Goal: Task Accomplishment & Management: Use online tool/utility

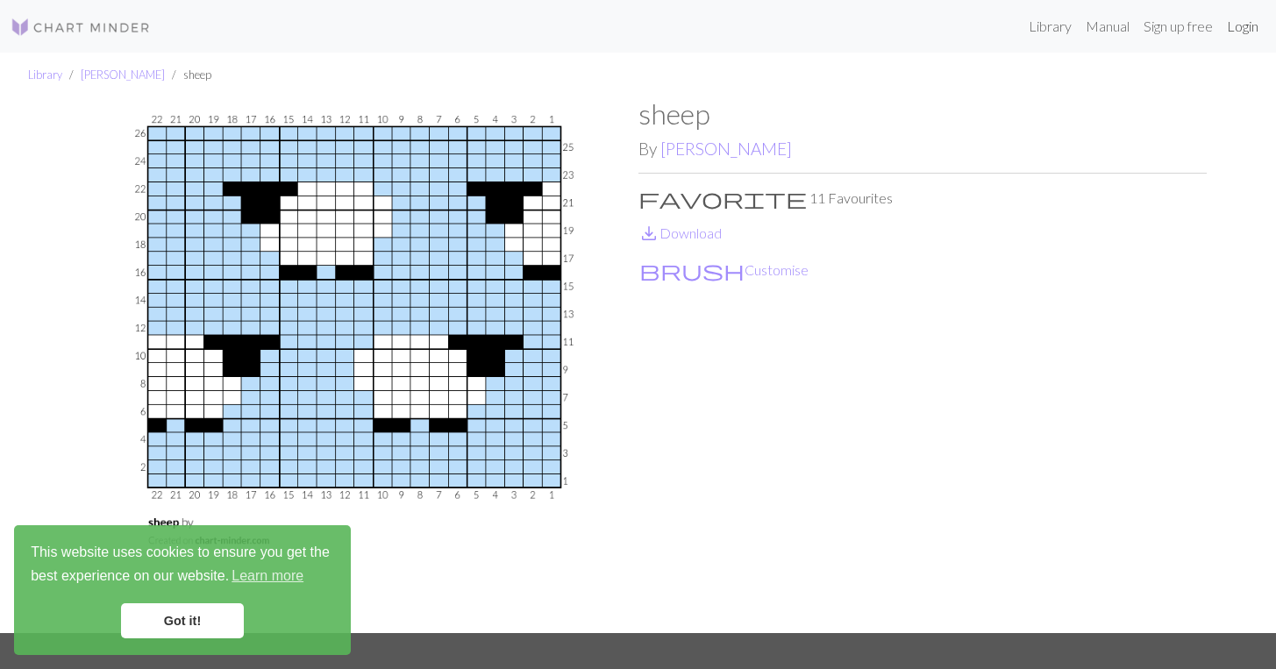
click at [1241, 29] on link "Login" at bounding box center [1243, 26] width 46 height 35
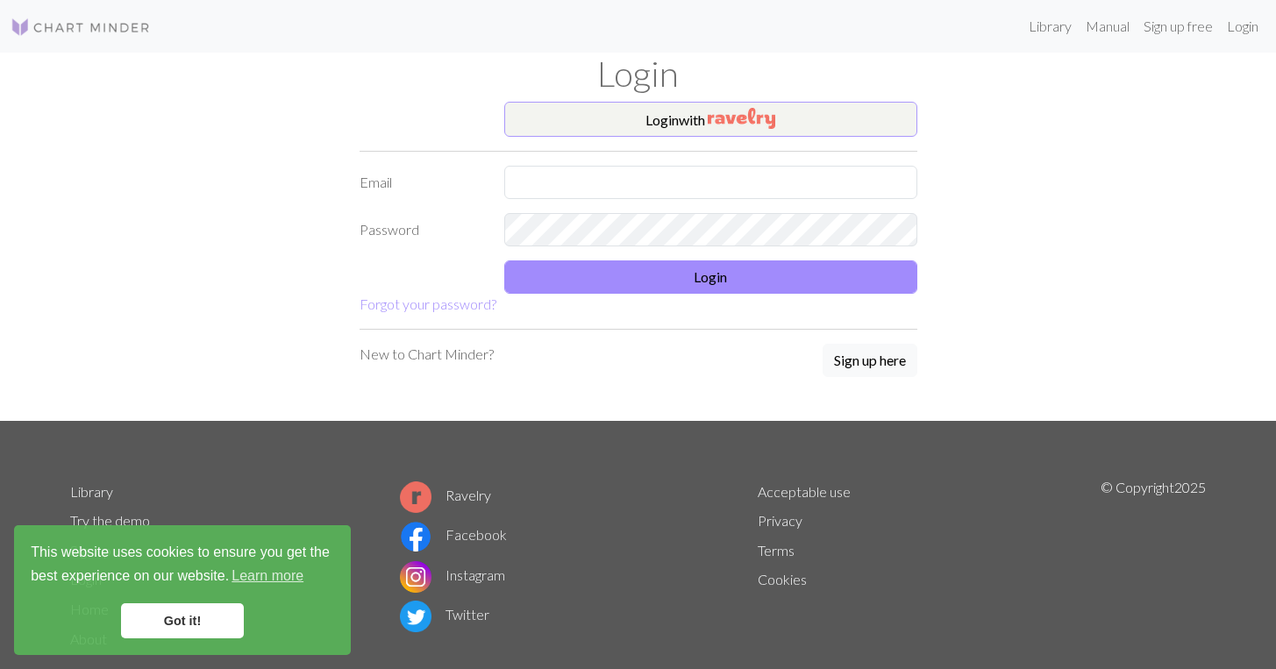
click at [667, 126] on button "Login with" at bounding box center [710, 119] width 413 height 35
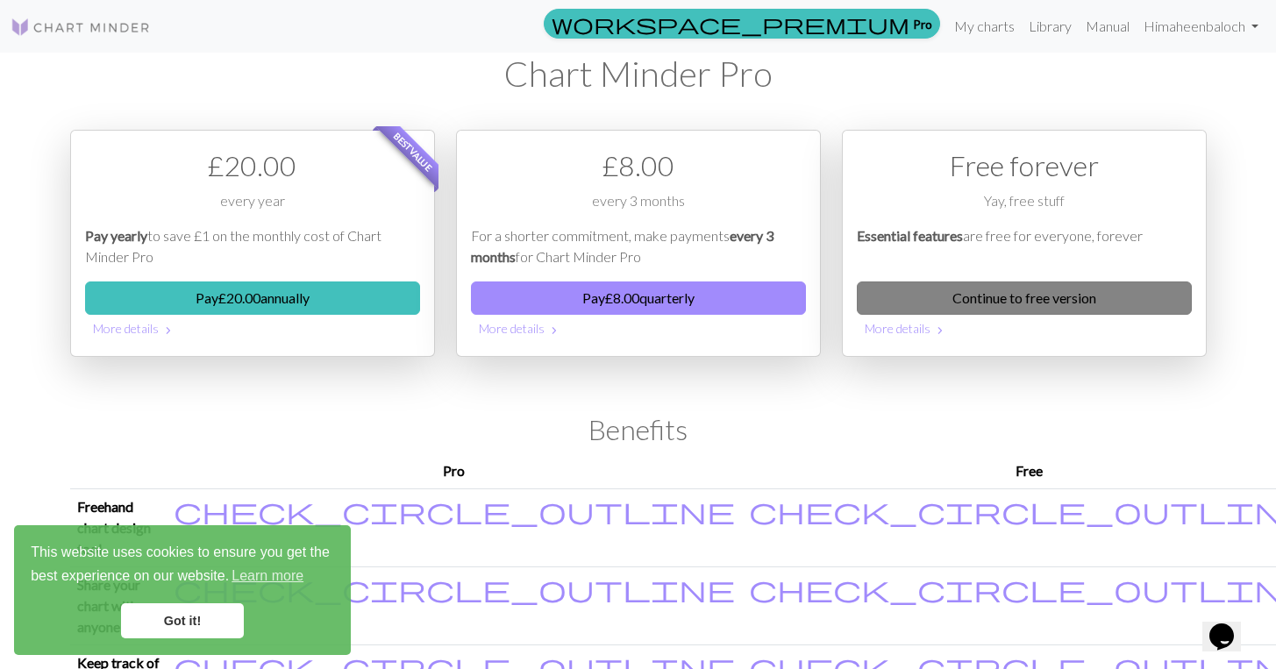
click at [1045, 306] on link "Continue to free version" at bounding box center [1024, 298] width 335 height 33
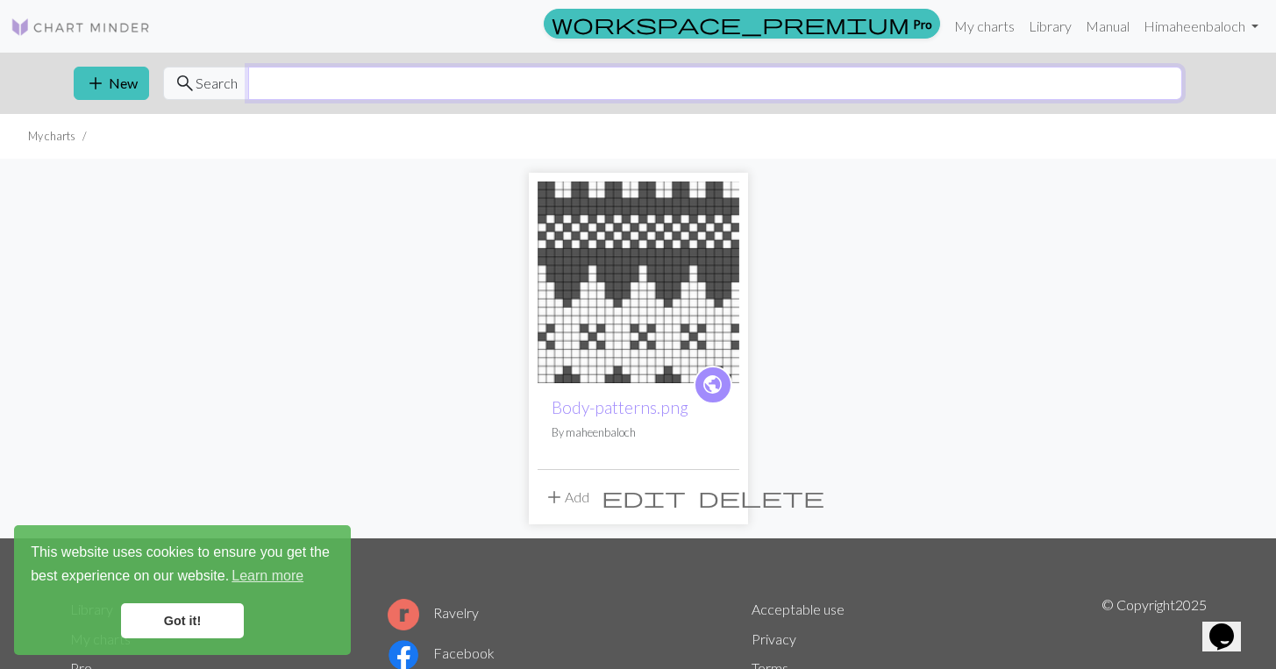
click at [376, 89] on input "text" at bounding box center [715, 83] width 934 height 33
type input "sheep"
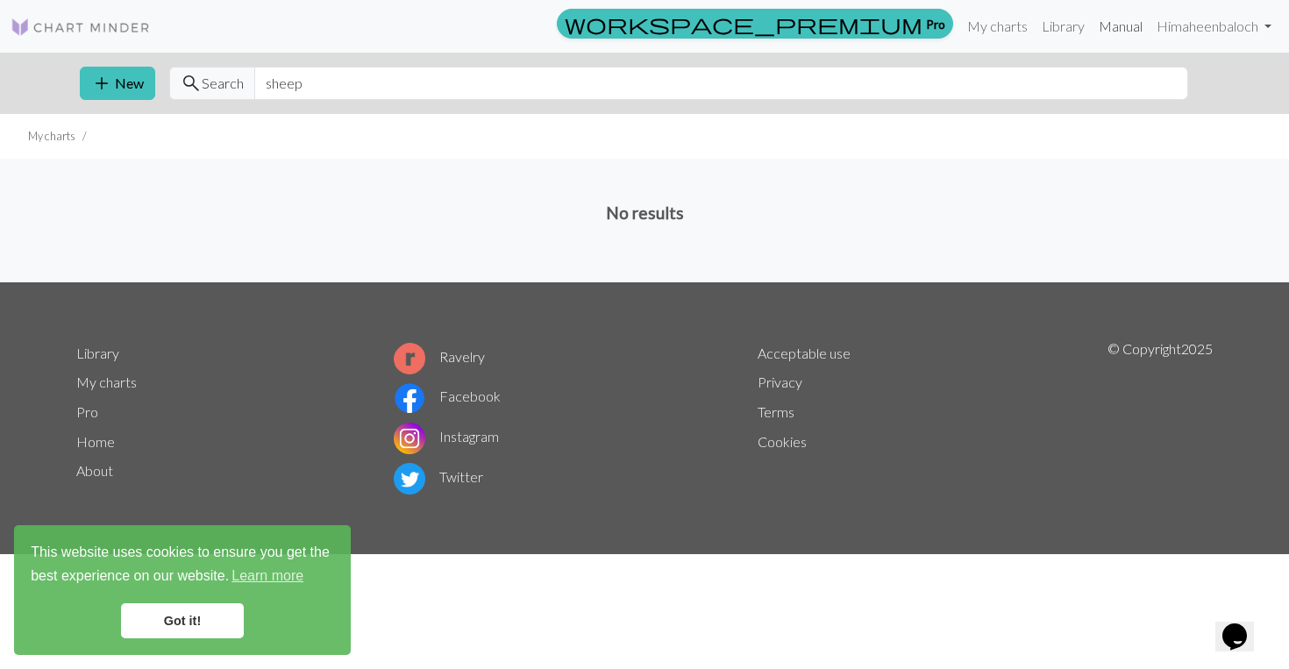
click at [1122, 24] on link "Manual" at bounding box center [1121, 26] width 58 height 35
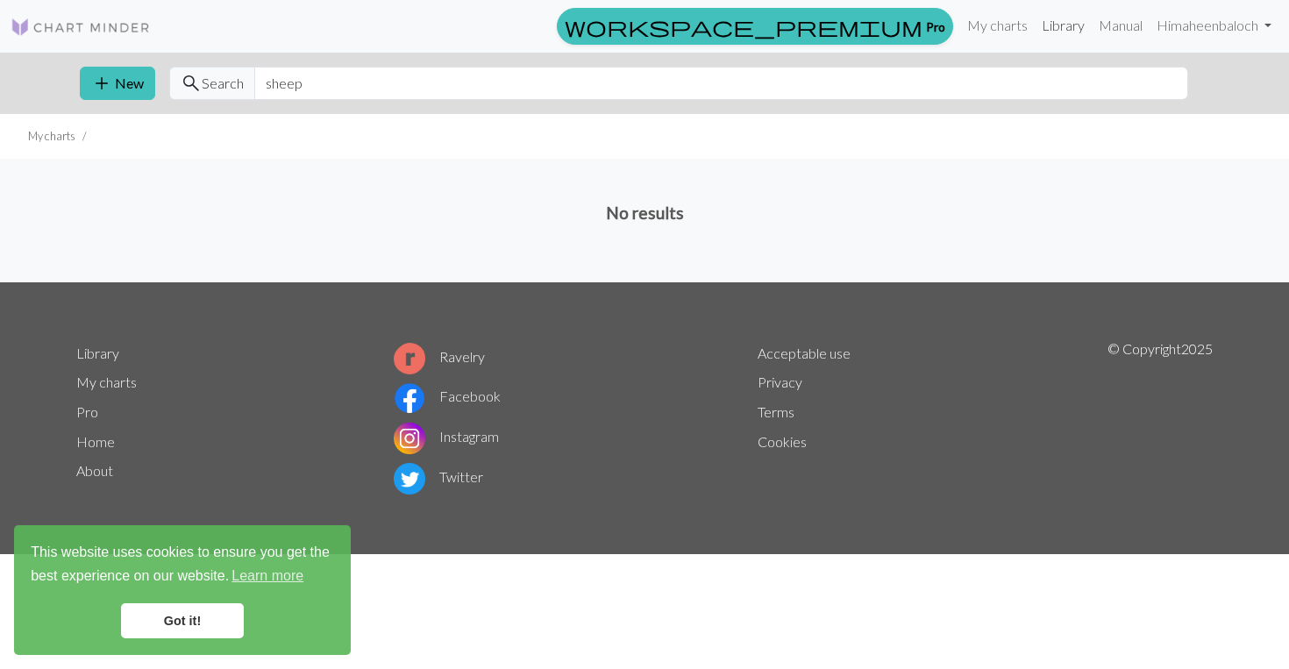
click at [1054, 20] on link "Library" at bounding box center [1063, 25] width 57 height 35
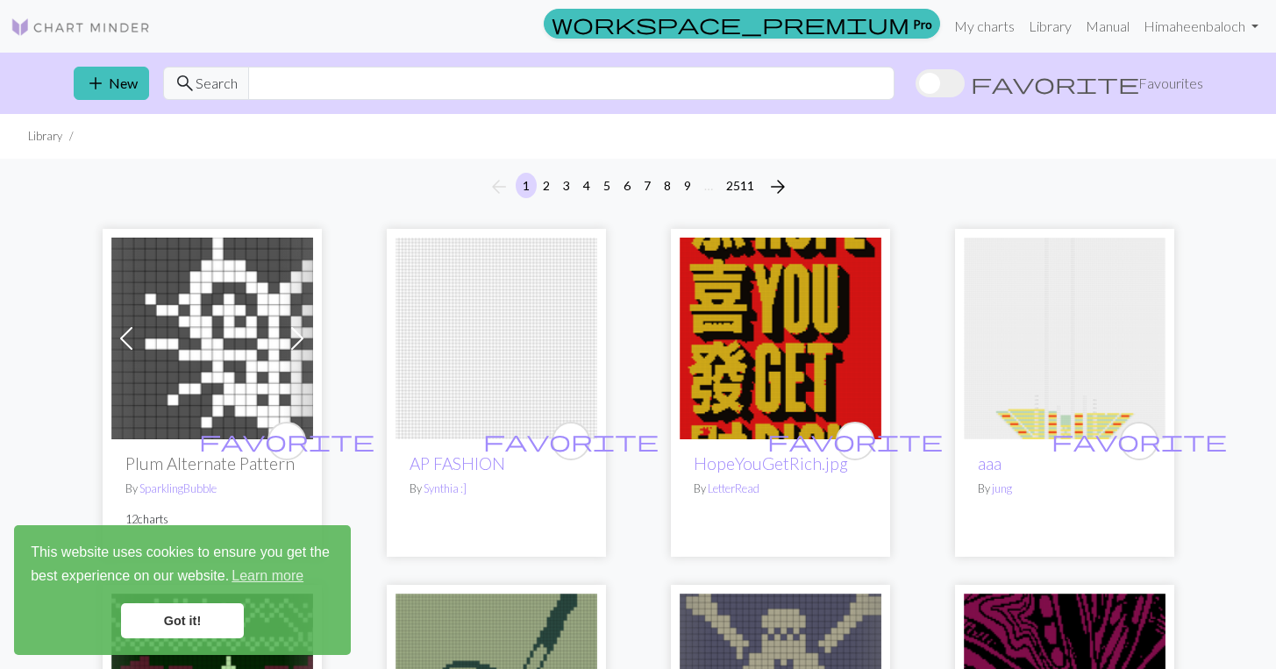
click at [192, 623] on link "Got it!" at bounding box center [182, 620] width 123 height 35
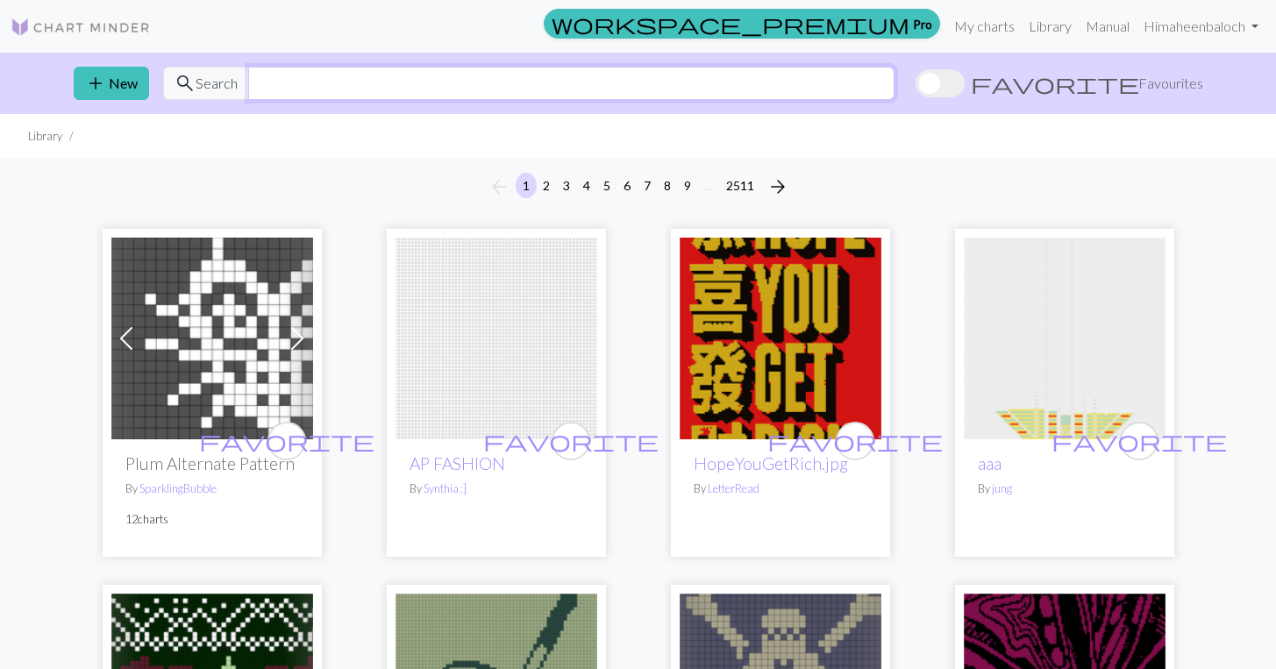
click at [288, 82] on input "text" at bounding box center [571, 83] width 646 height 33
type input "sheep"
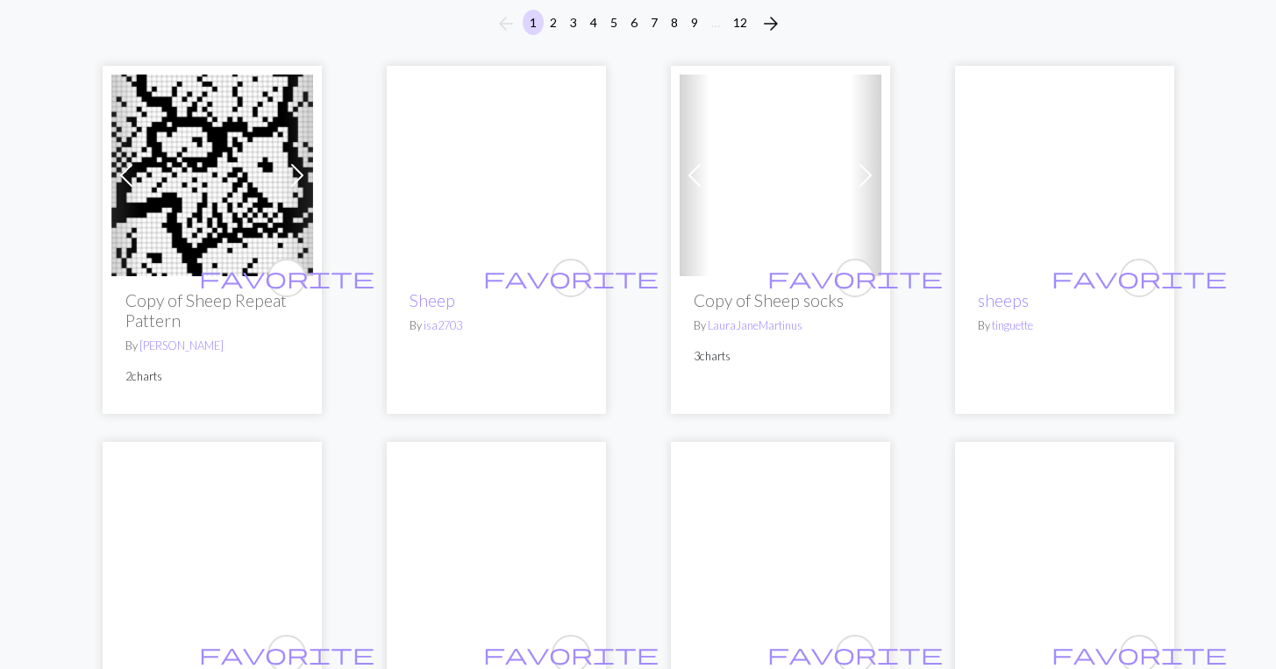
scroll to position [165, 0]
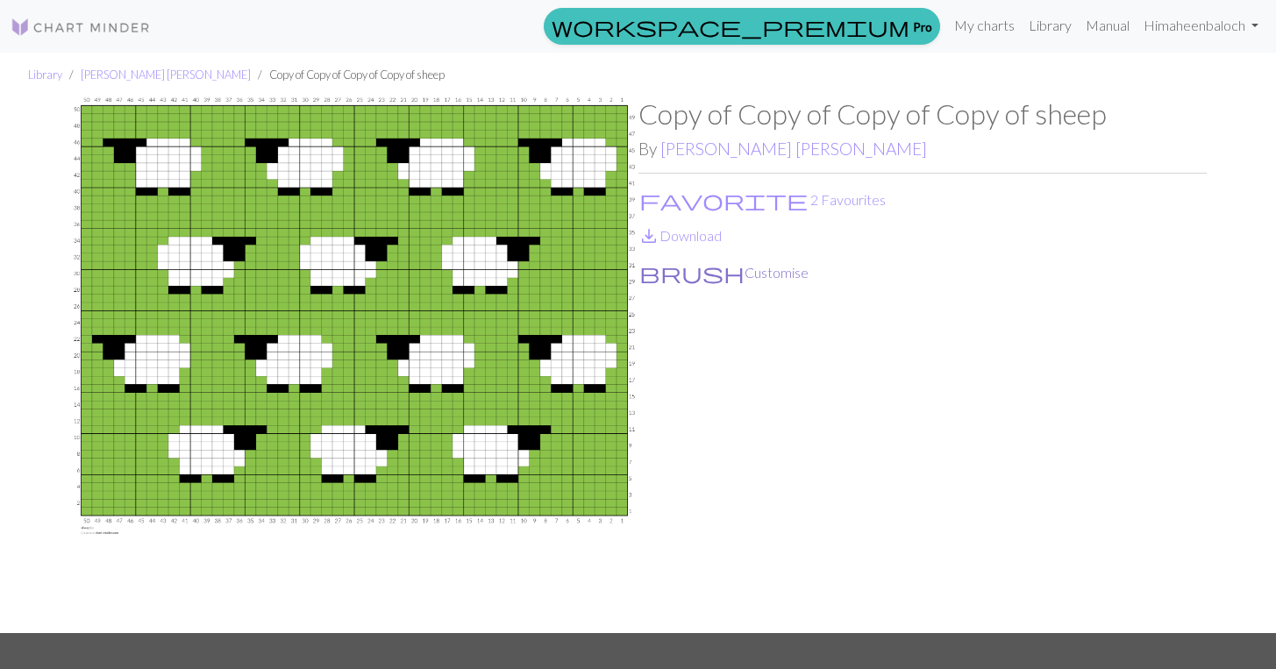
click at [666, 268] on button "brush Customise" at bounding box center [723, 272] width 171 height 23
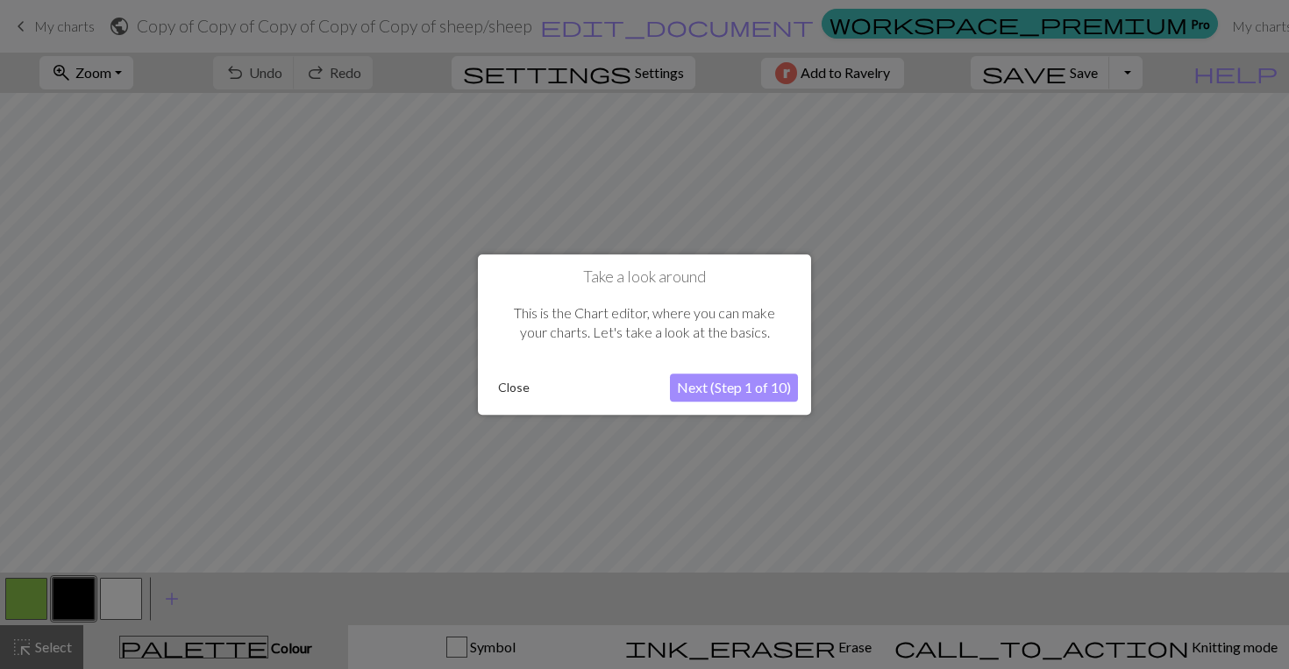
click at [507, 389] on button "Close" at bounding box center [514, 387] width 46 height 26
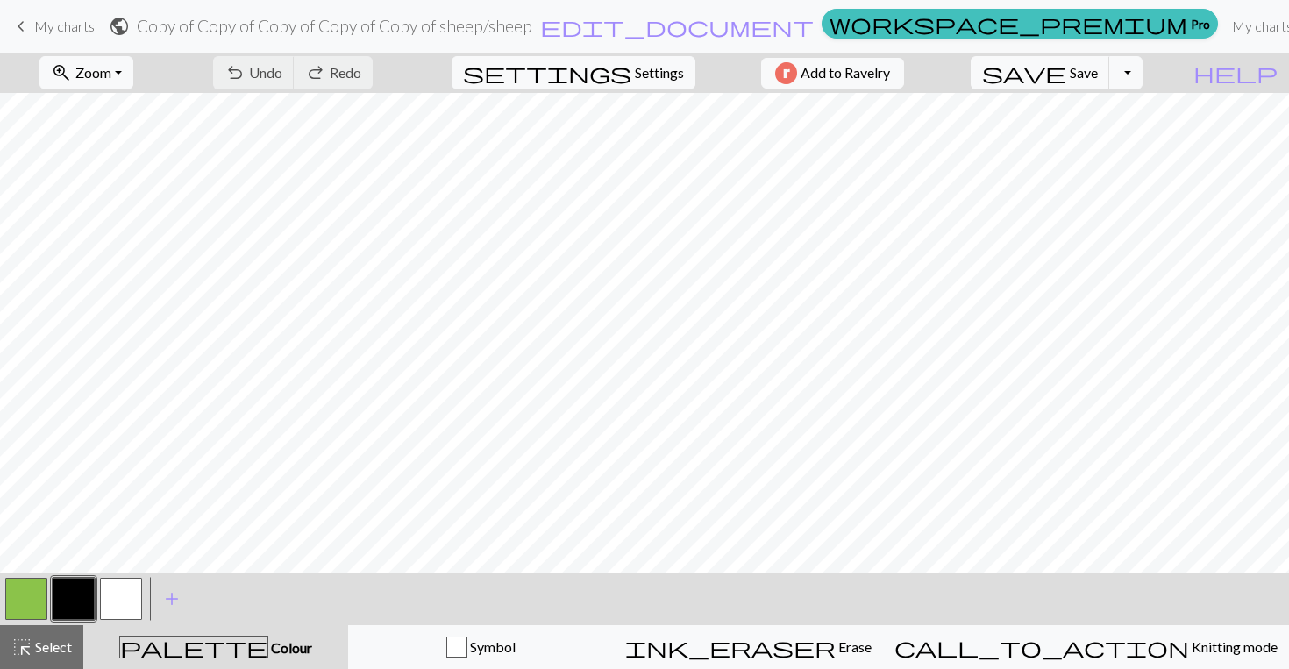
click at [26, 591] on button "button" at bounding box center [26, 599] width 42 height 42
click at [28, 604] on button "button" at bounding box center [26, 599] width 42 height 42
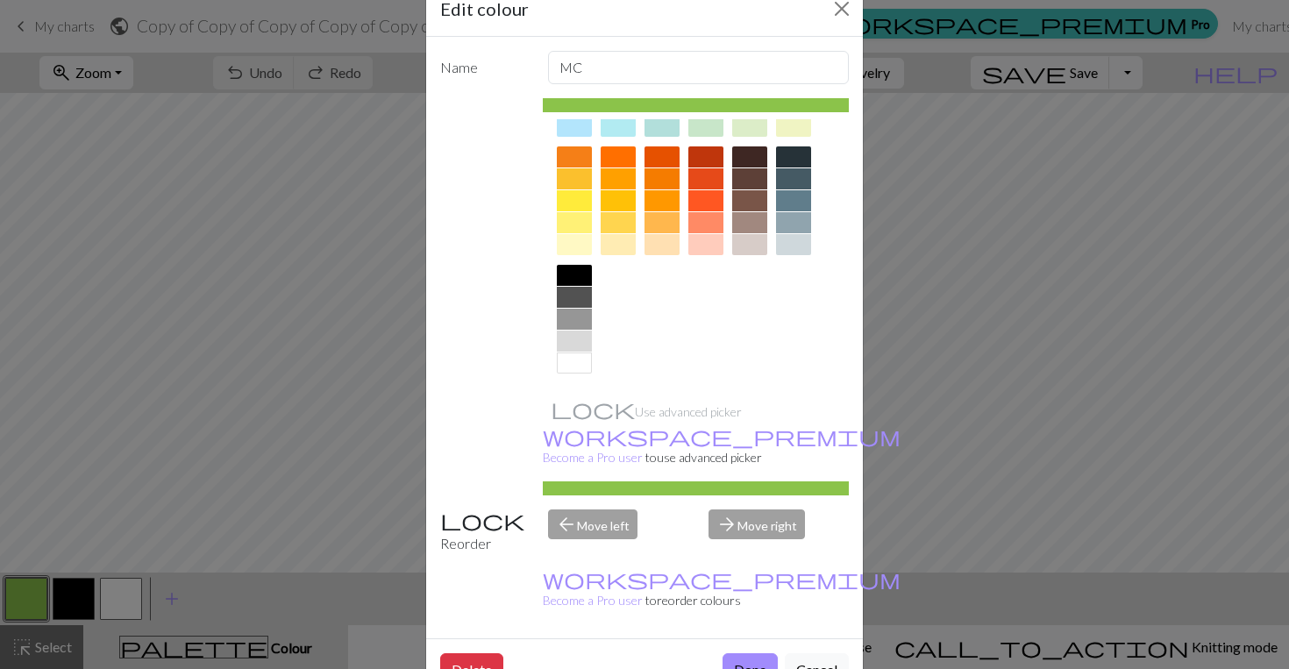
scroll to position [224, 0]
click at [746, 197] on div at bounding box center [749, 200] width 35 height 21
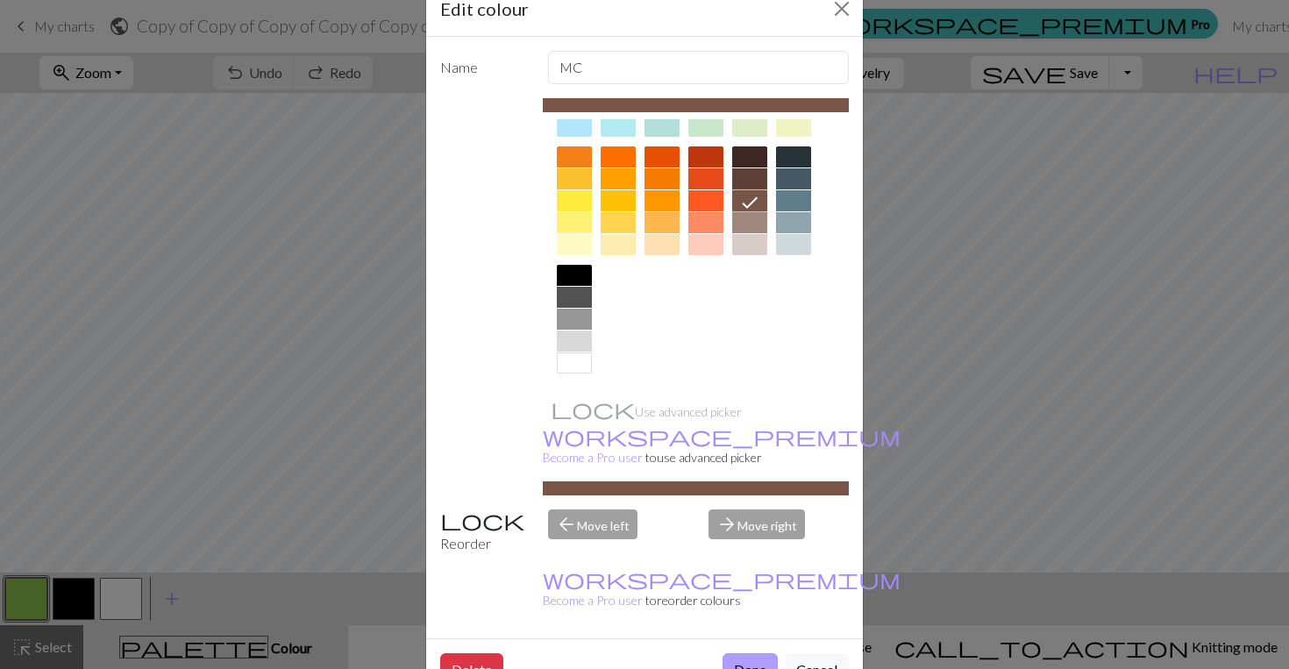
click at [745, 653] on button "Done" at bounding box center [750, 669] width 55 height 33
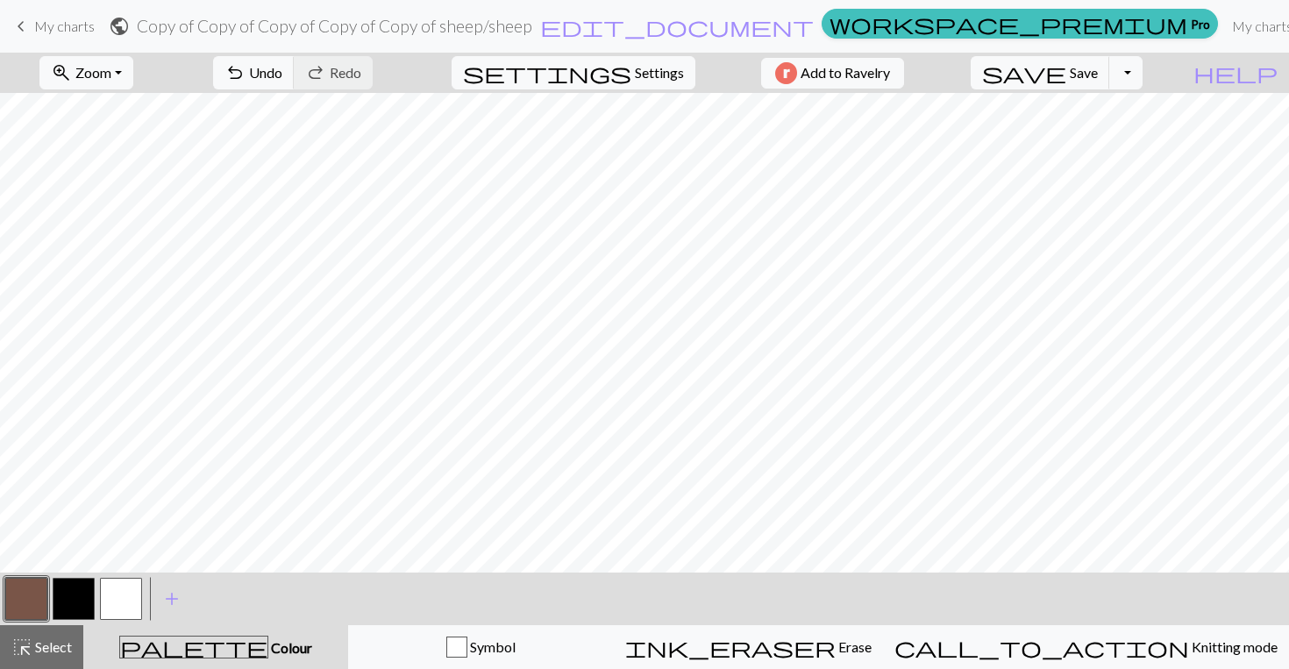
click at [36, 592] on button "button" at bounding box center [26, 599] width 42 height 42
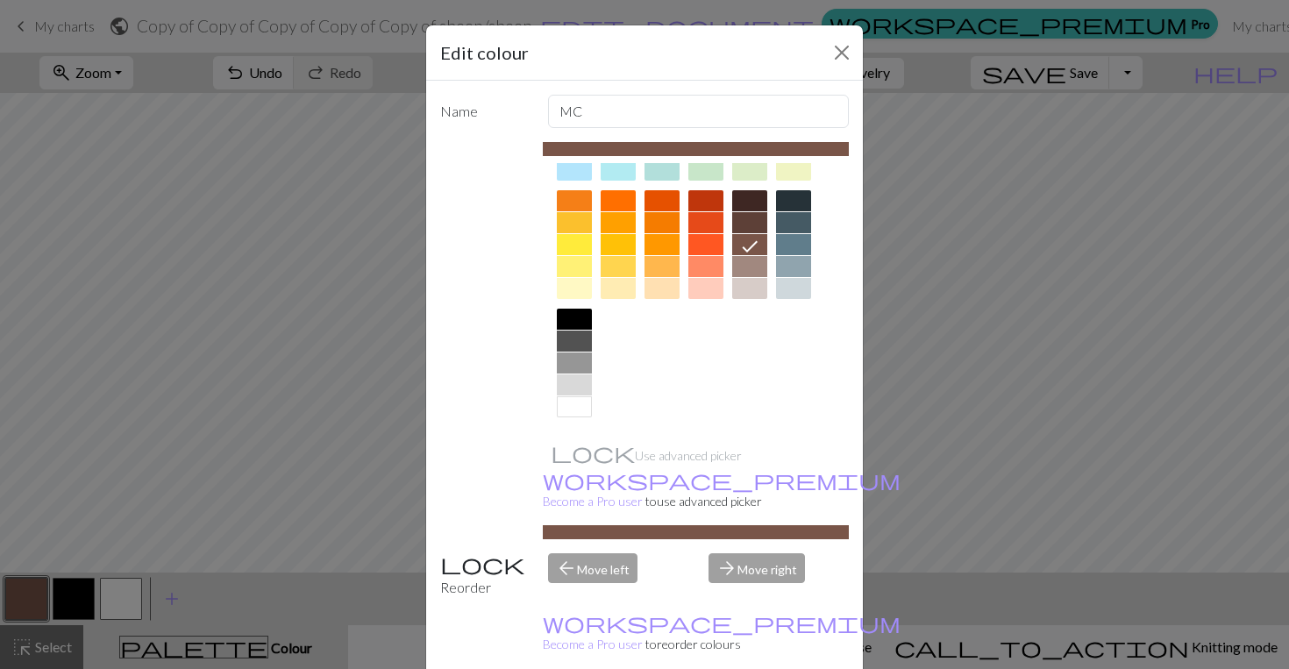
click at [749, 271] on div at bounding box center [749, 266] width 35 height 21
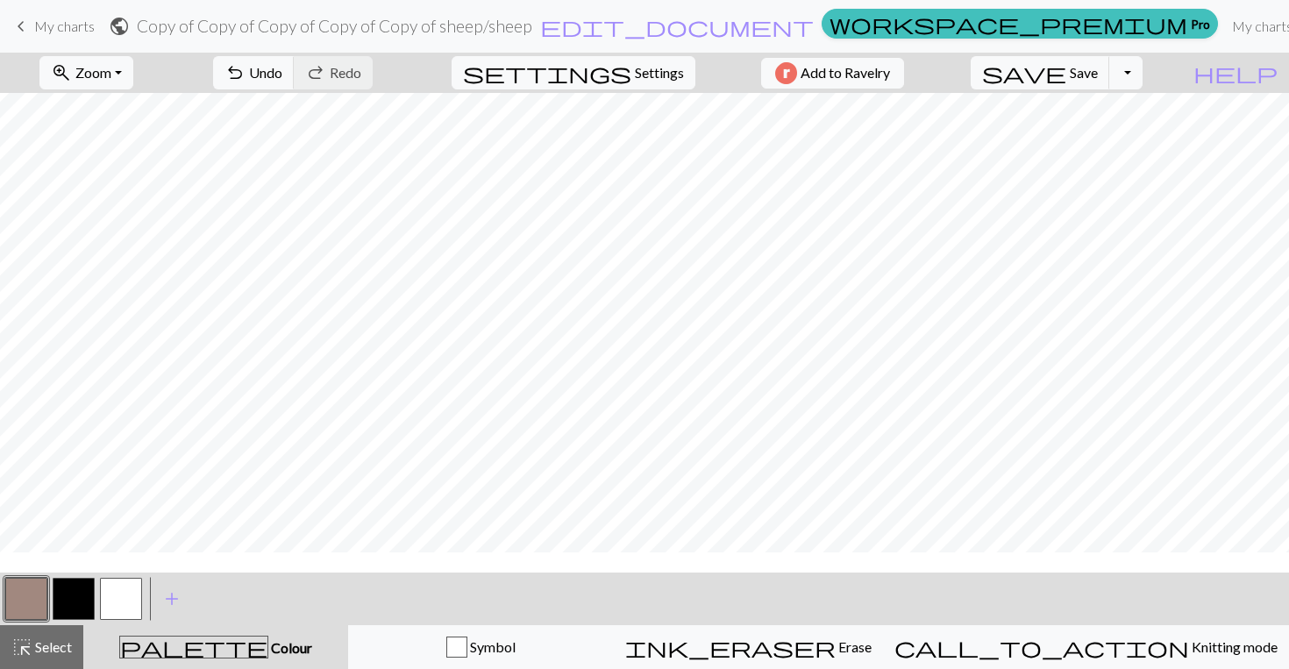
scroll to position [-1, 0]
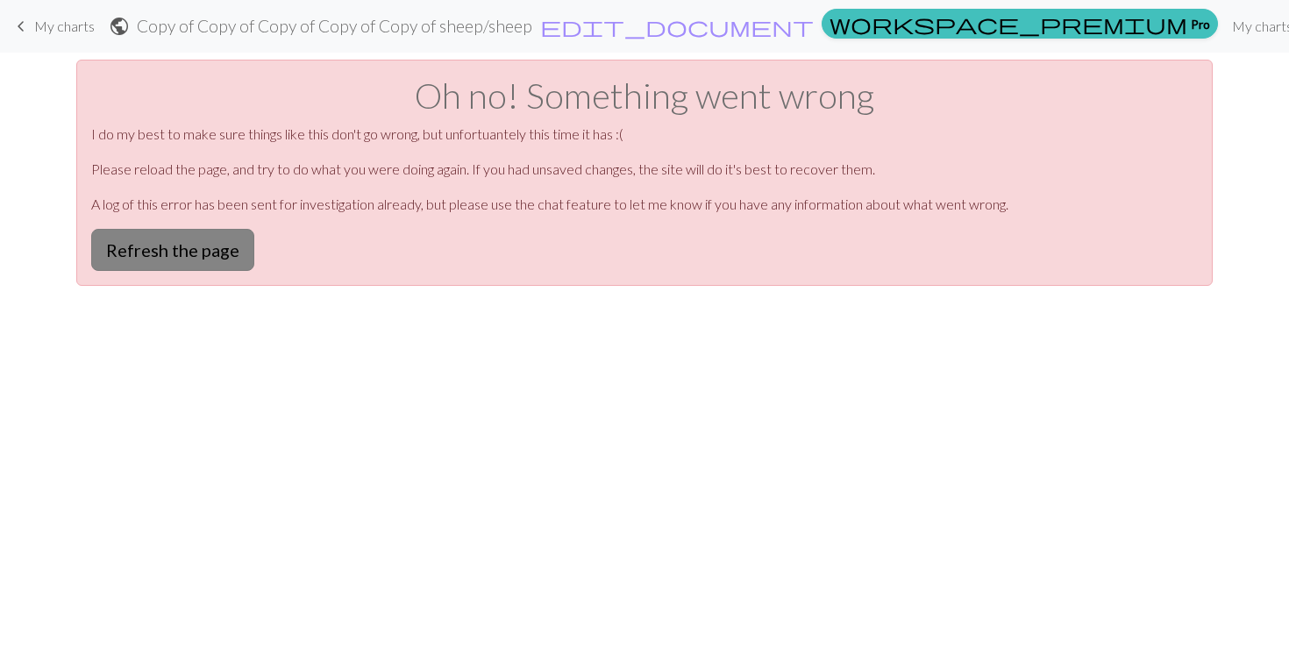
click at [203, 252] on button "Refresh the page" at bounding box center [172, 250] width 163 height 42
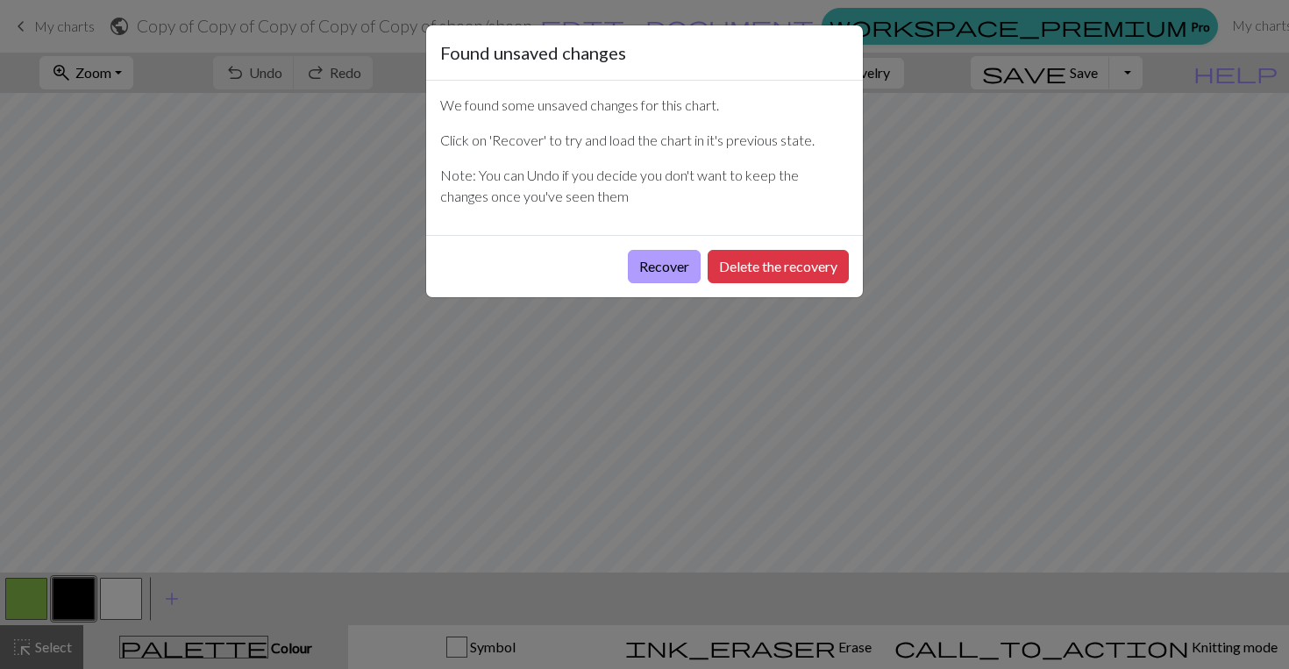
click at [681, 266] on button "Recover" at bounding box center [664, 266] width 73 height 33
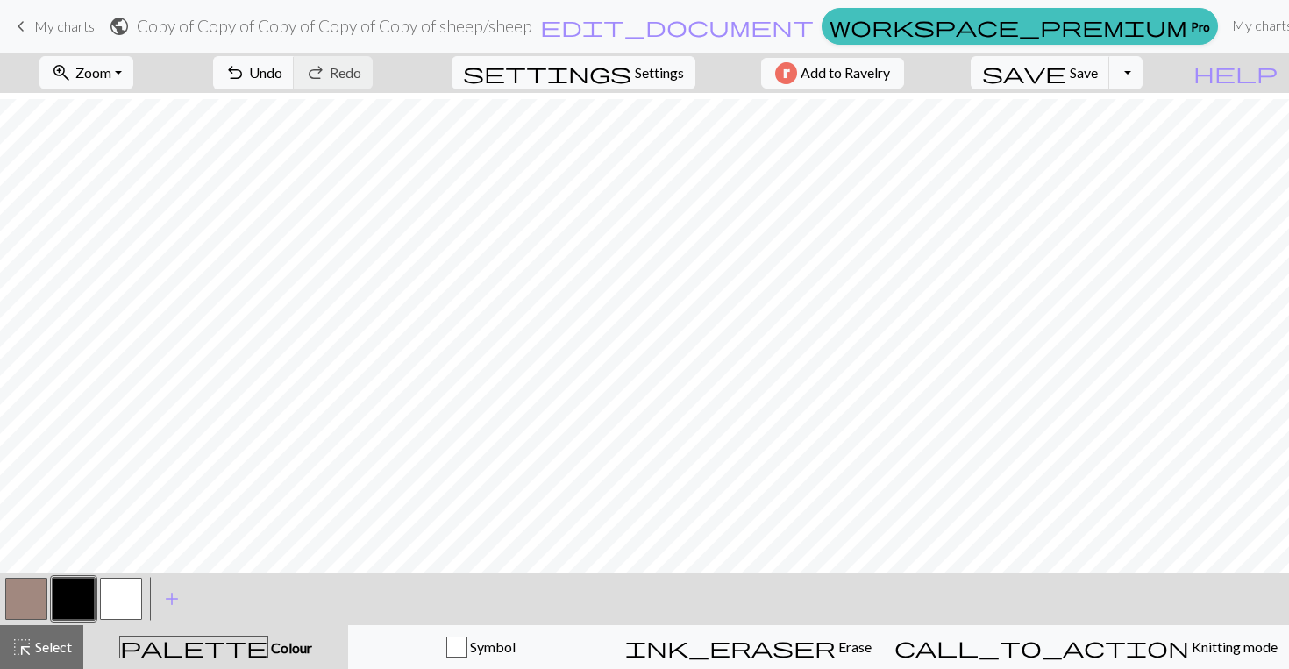
scroll to position [14, 0]
click at [31, 658] on span "highlight_alt" at bounding box center [21, 647] width 21 height 25
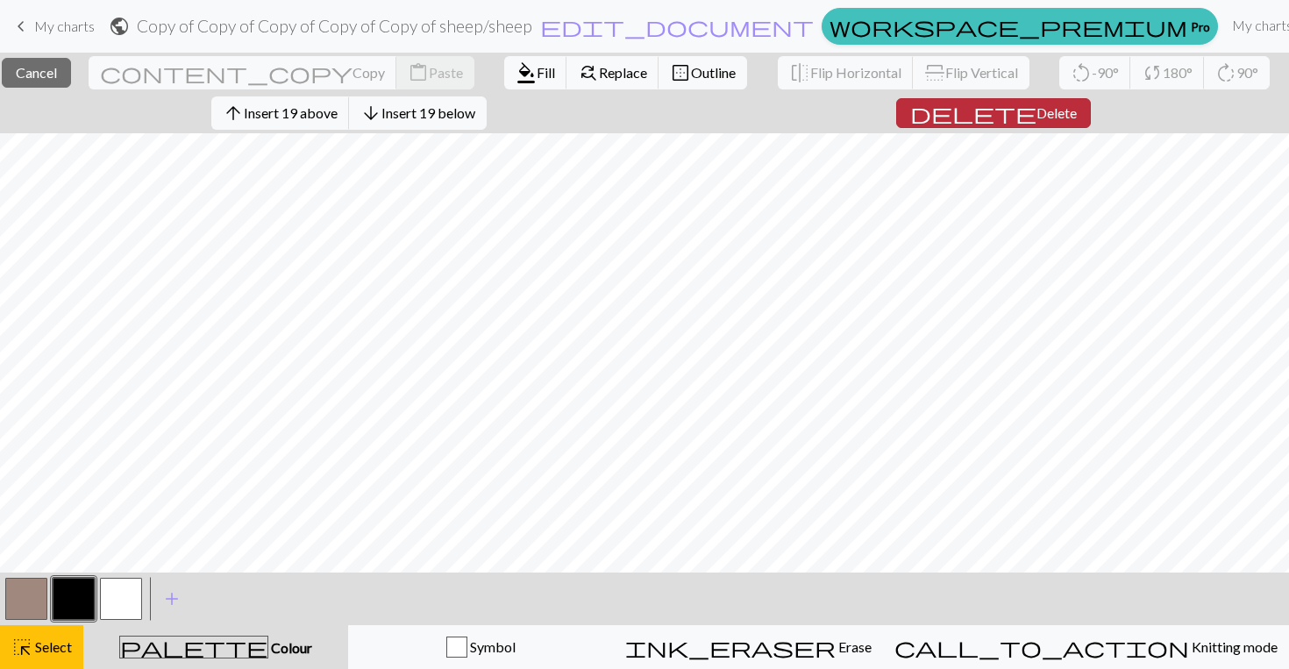
click at [1025, 123] on button "delete Delete" at bounding box center [993, 113] width 195 height 30
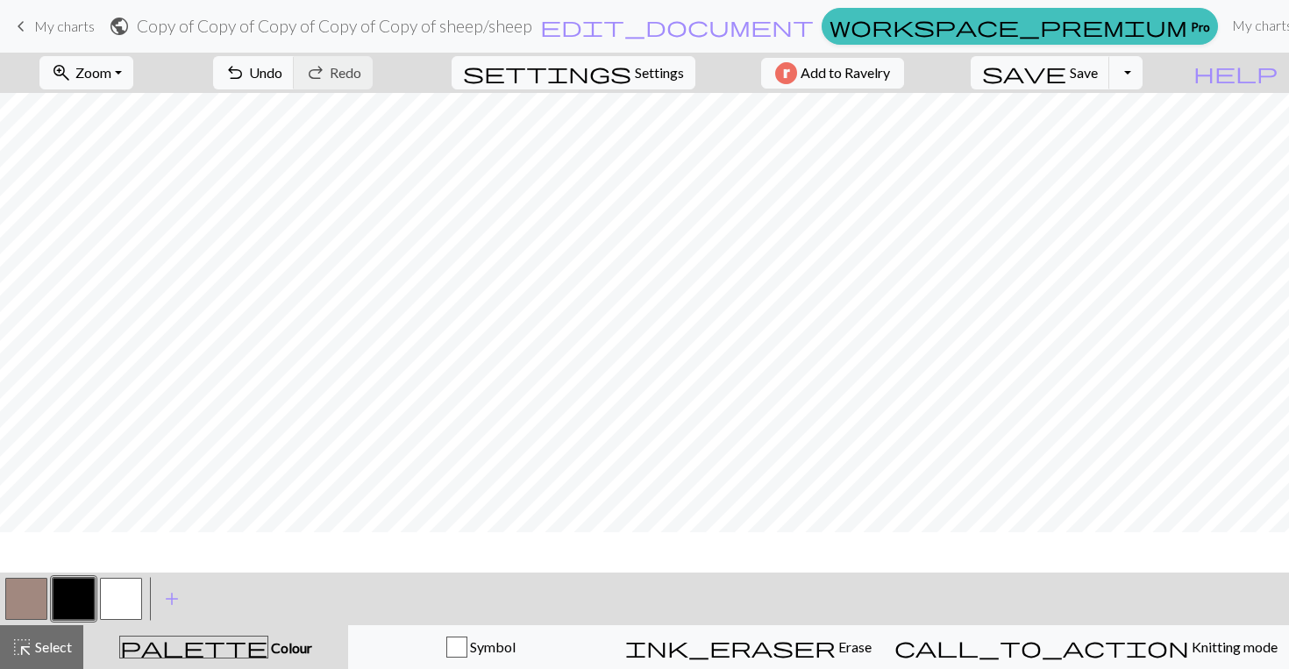
scroll to position [0, 0]
click at [39, 653] on span "Select" at bounding box center [51, 646] width 39 height 17
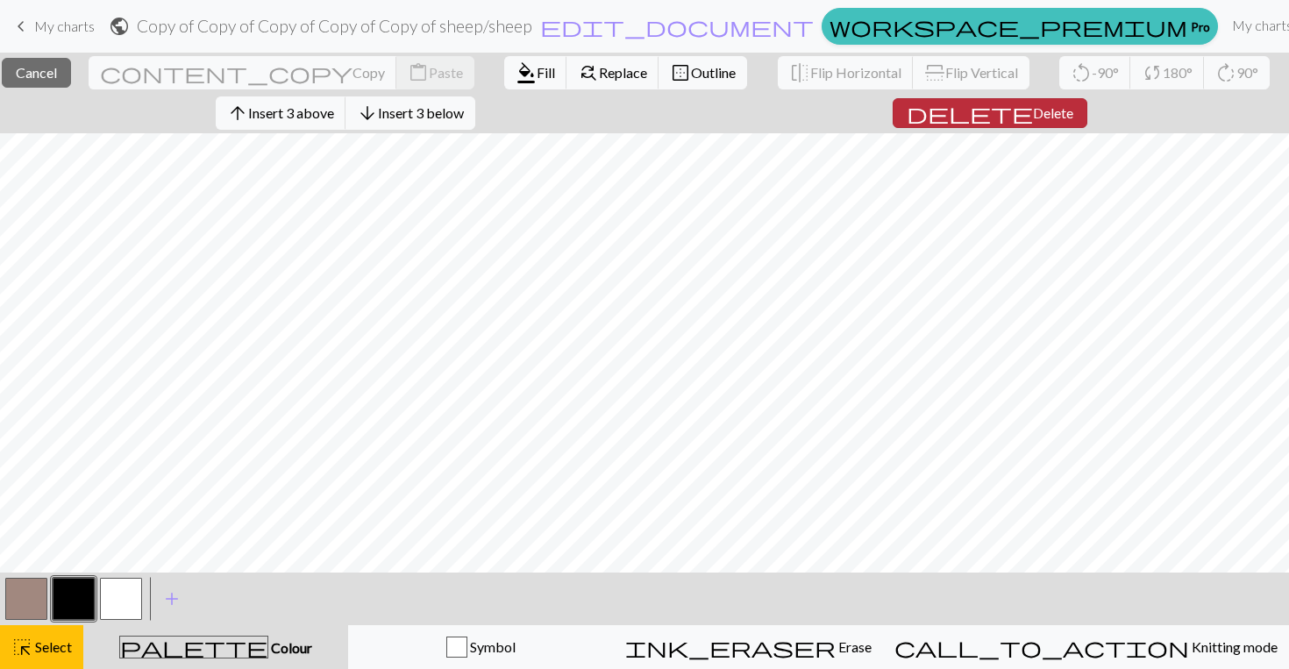
click at [1000, 110] on span "delete" at bounding box center [970, 113] width 126 height 25
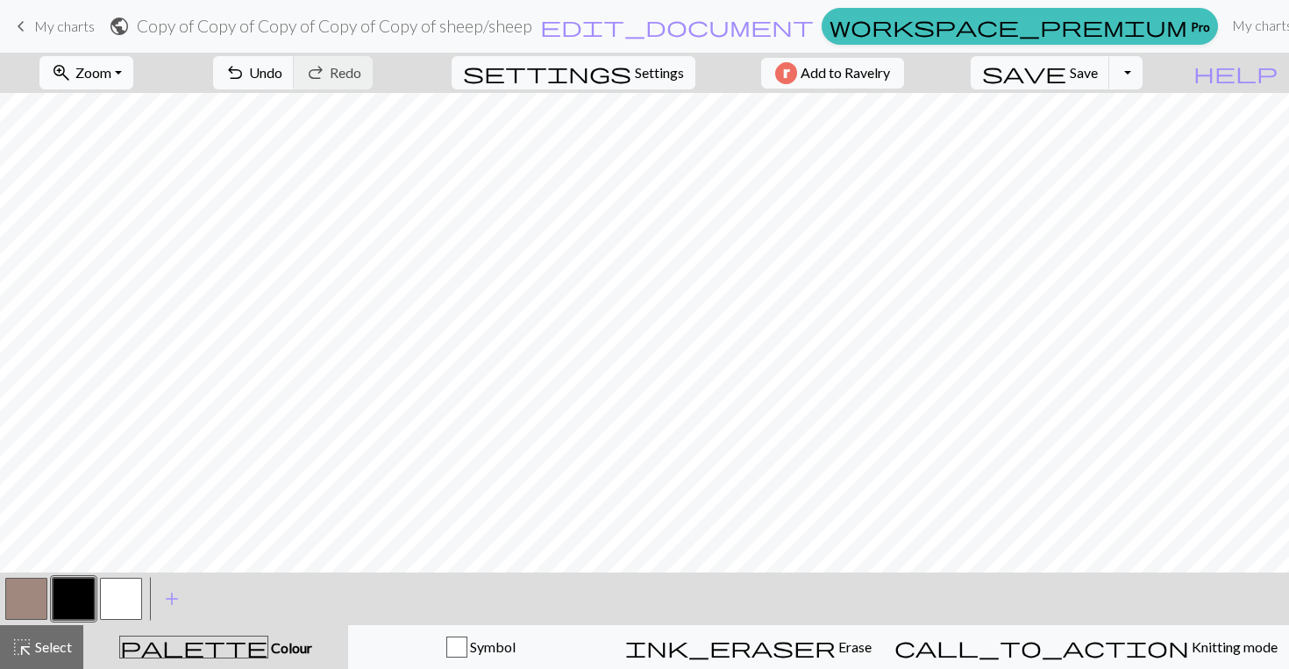
click at [133, 75] on button "zoom_in Zoom Zoom" at bounding box center [86, 72] width 94 height 33
click at [123, 119] on button "Fit all" at bounding box center [109, 111] width 139 height 28
click at [52, 653] on span "Select" at bounding box center [51, 646] width 39 height 17
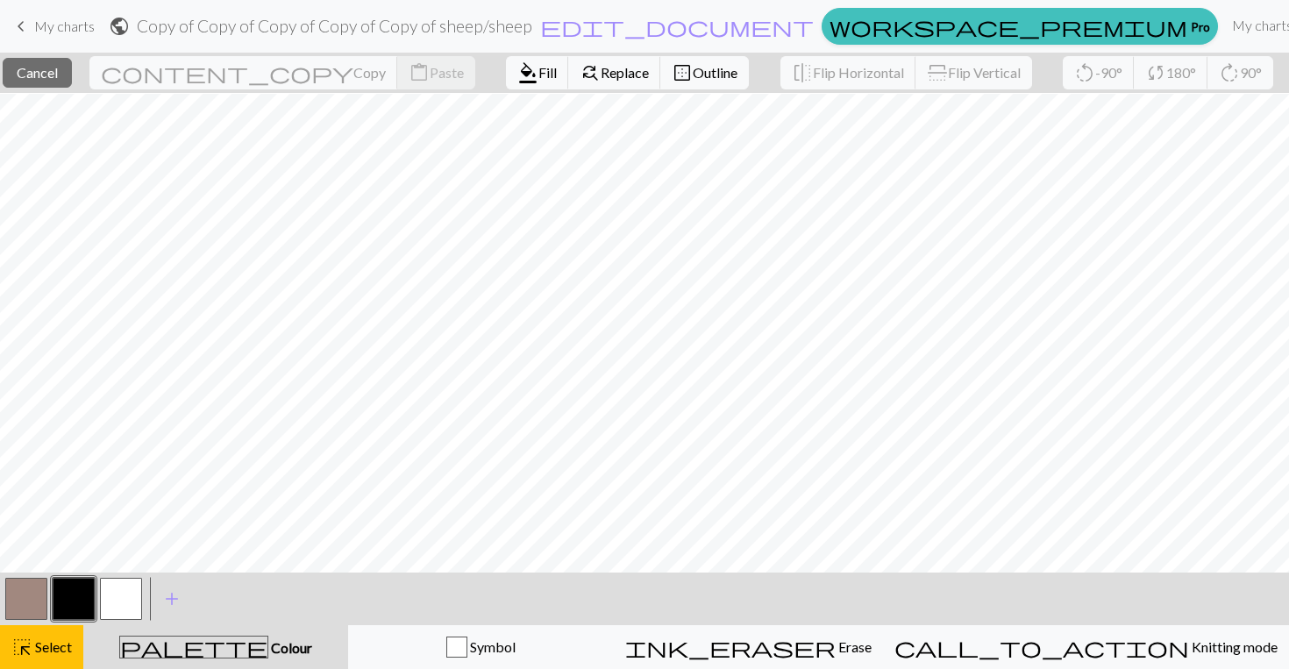
scroll to position [1, 0]
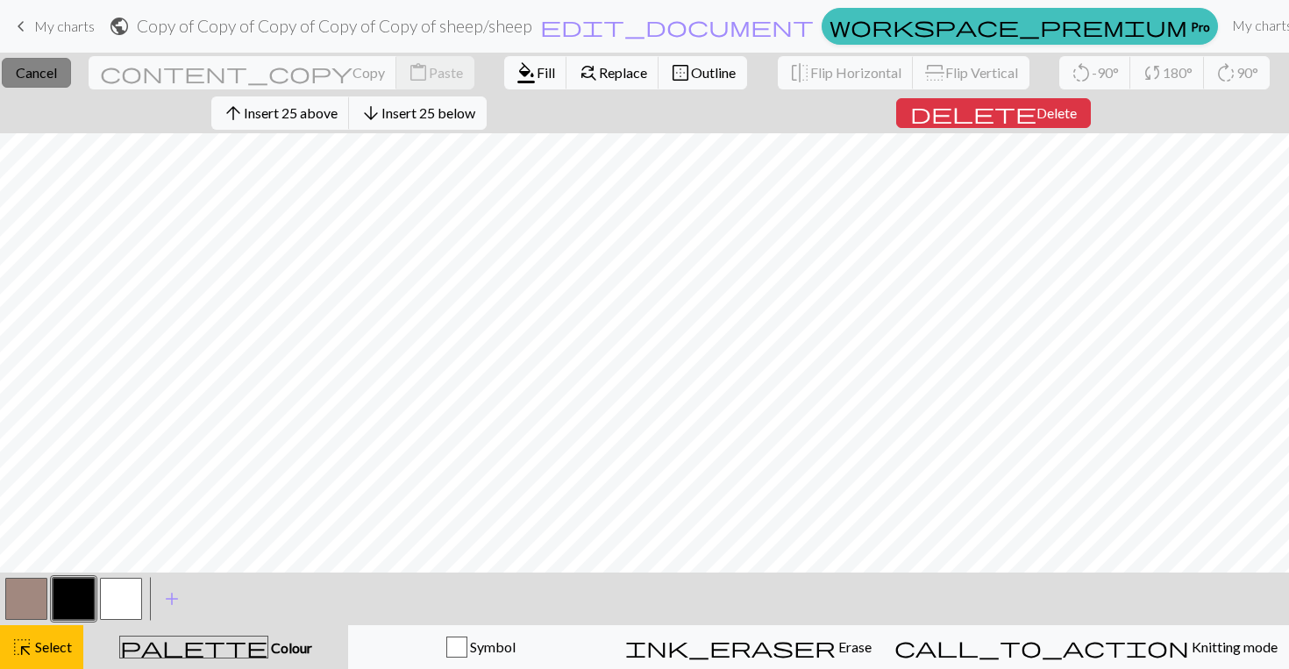
click at [57, 75] on span "Cancel" at bounding box center [36, 72] width 41 height 17
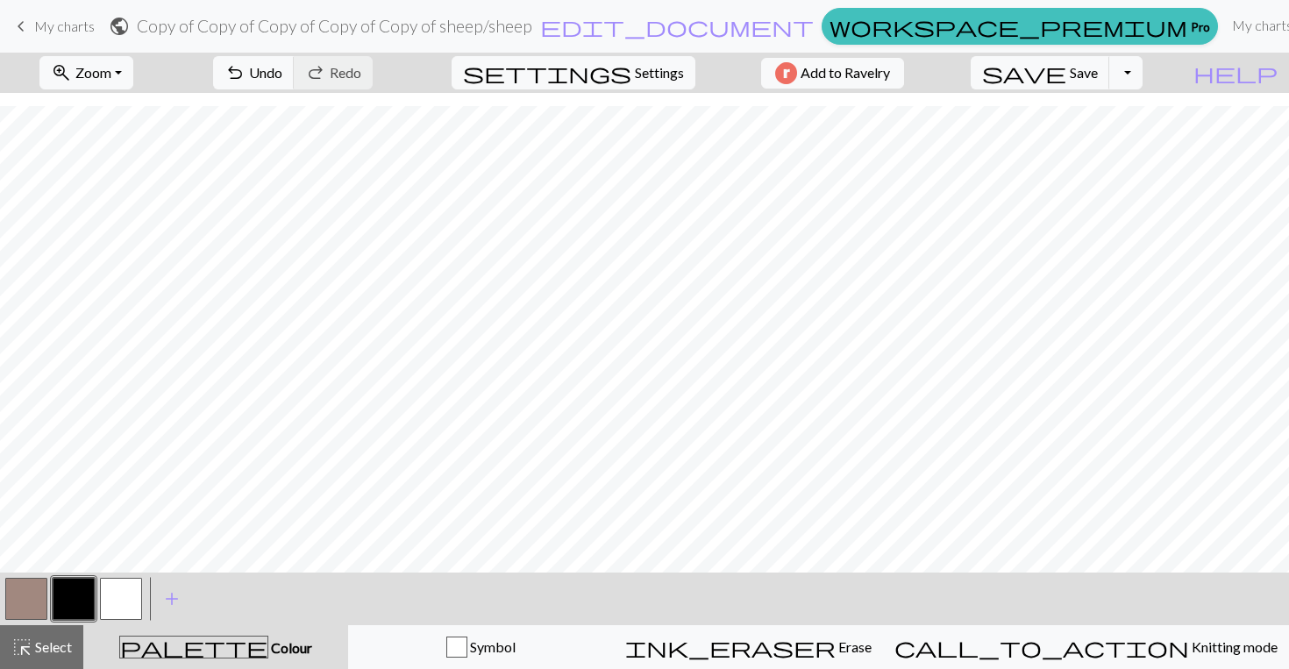
scroll to position [13, 0]
click at [89, 599] on button "button" at bounding box center [74, 599] width 42 height 42
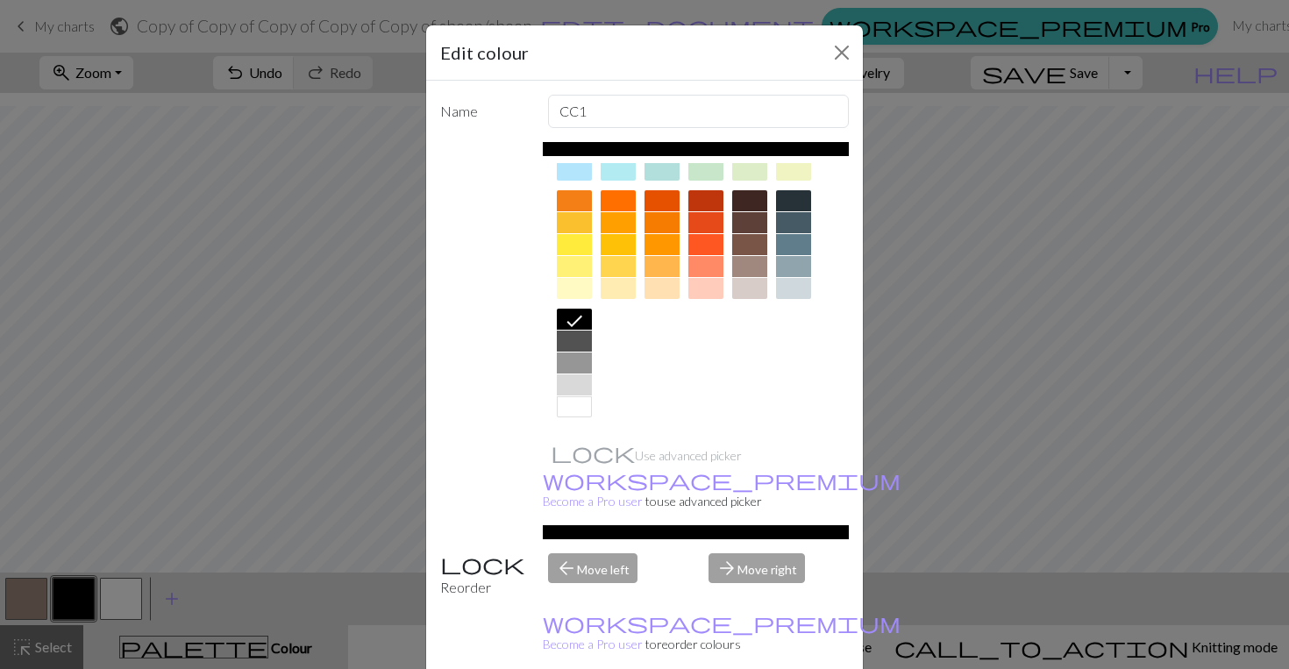
scroll to position [224, 0]
click at [744, 203] on div at bounding box center [749, 200] width 35 height 21
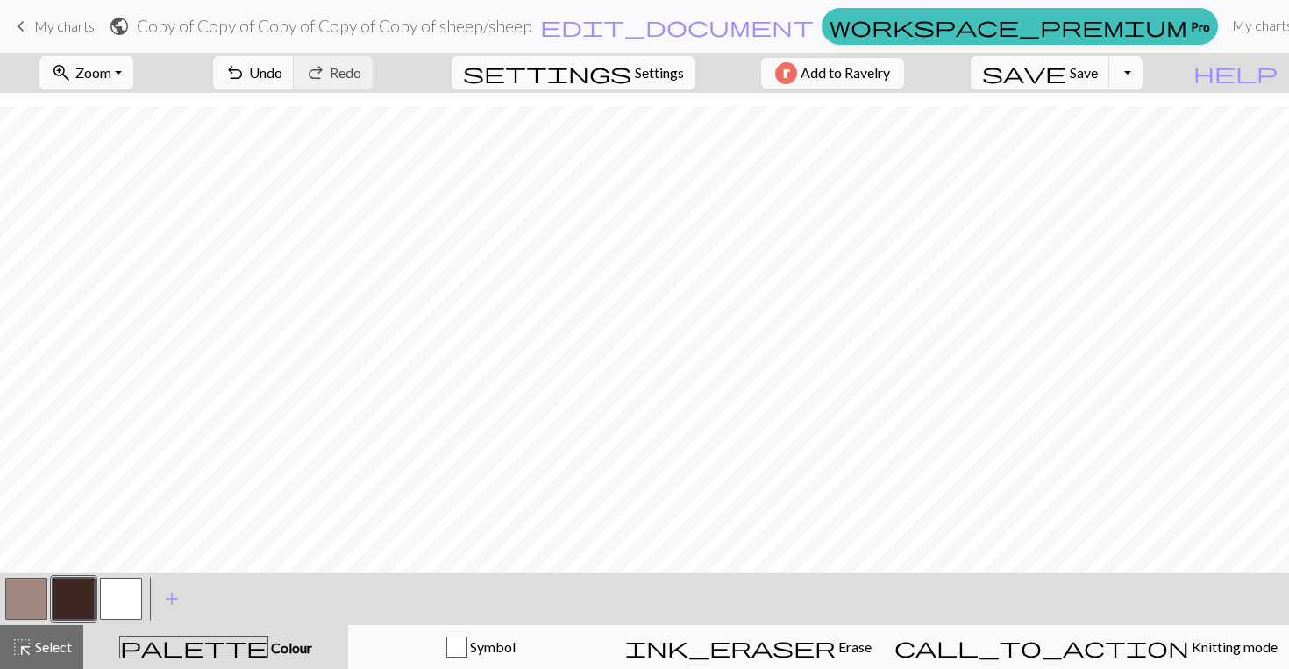
click at [24, 610] on button "button" at bounding box center [26, 599] width 42 height 42
click at [35, 606] on button "button" at bounding box center [26, 599] width 42 height 42
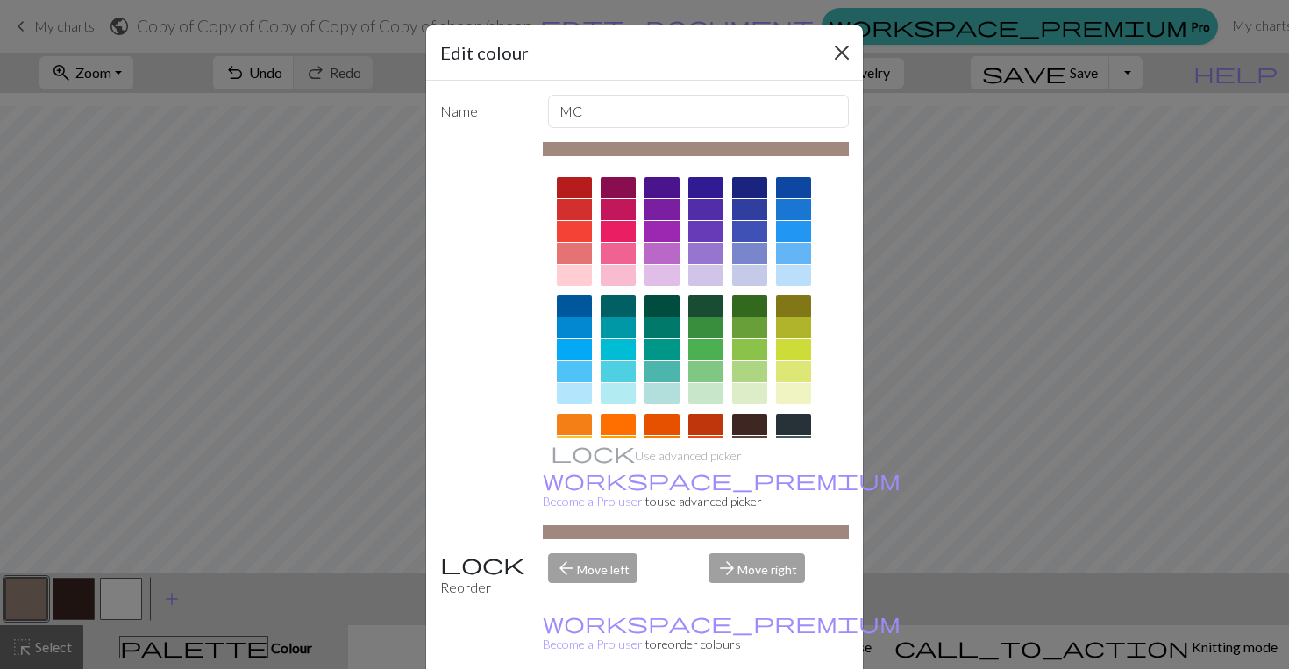
click at [828, 50] on button "Close" at bounding box center [842, 53] width 28 height 28
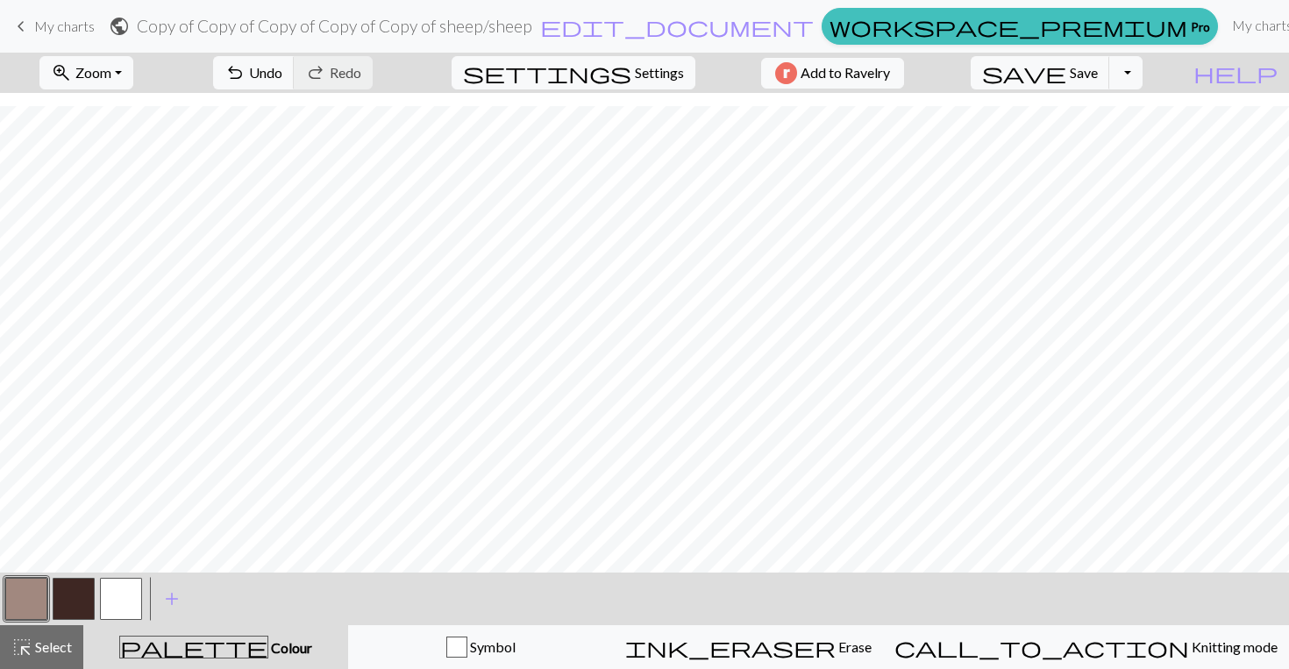
click at [23, 589] on button "button" at bounding box center [26, 599] width 42 height 42
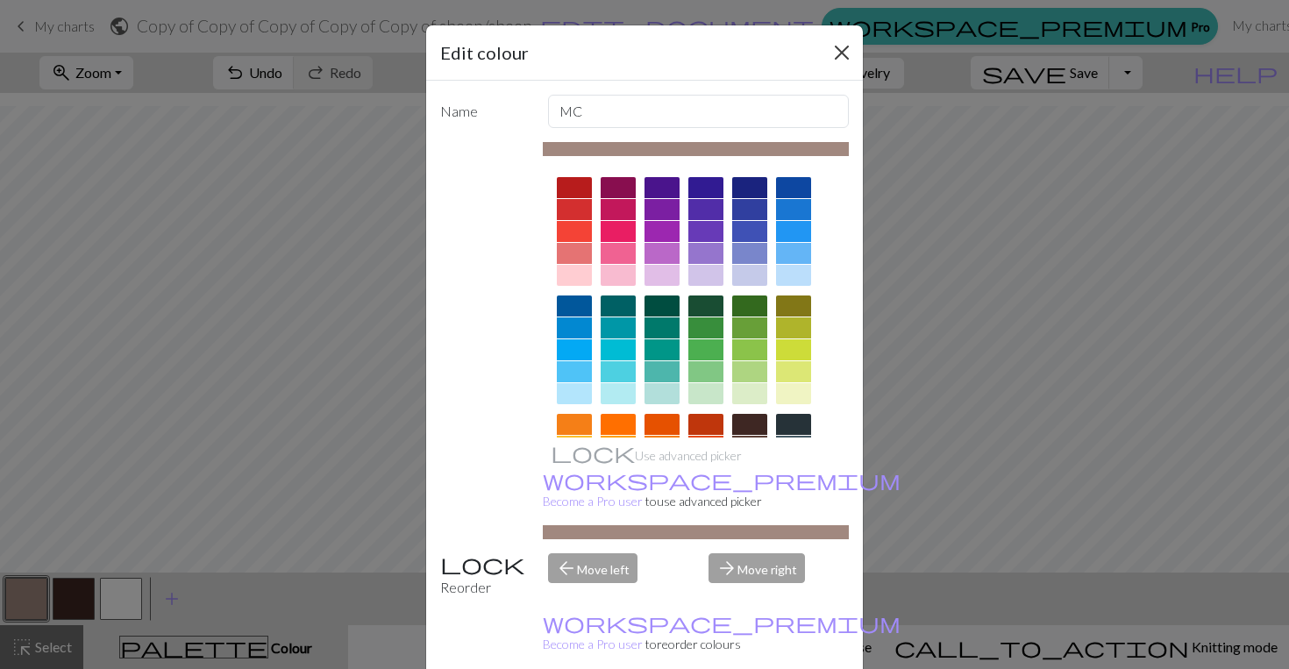
click at [828, 53] on button "Close" at bounding box center [842, 53] width 28 height 28
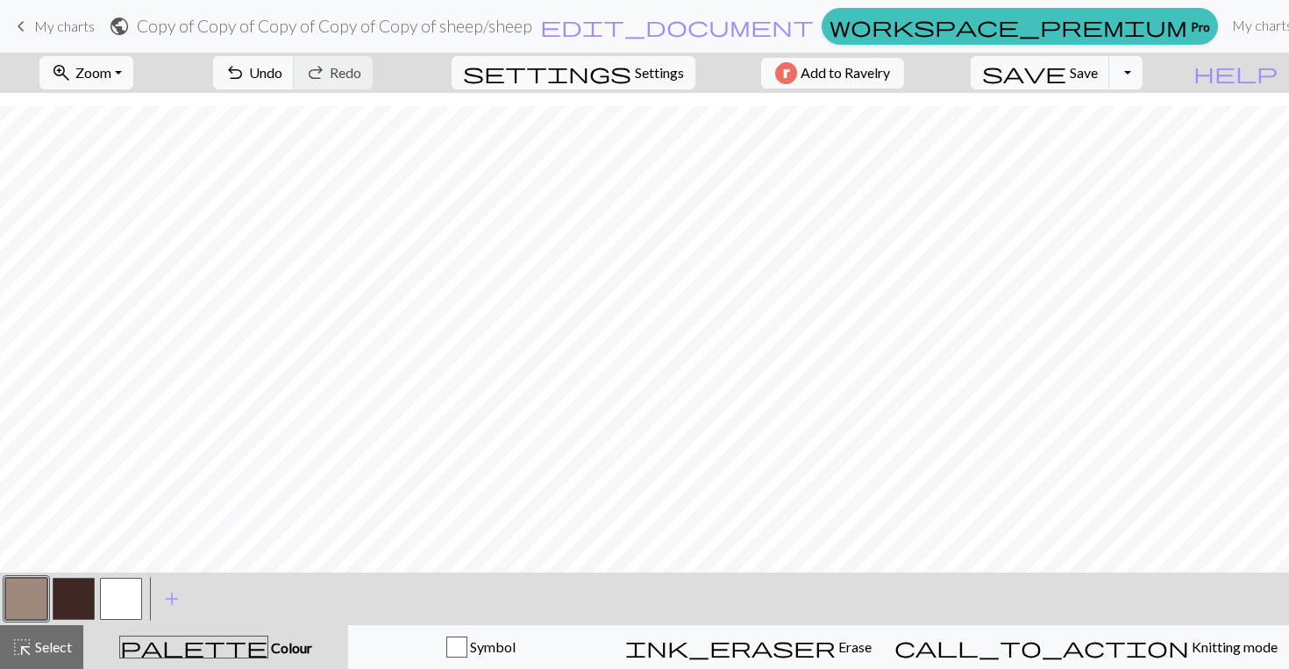
click at [126, 596] on button "button" at bounding box center [121, 599] width 42 height 42
click at [167, 596] on span "add" at bounding box center [171, 599] width 21 height 25
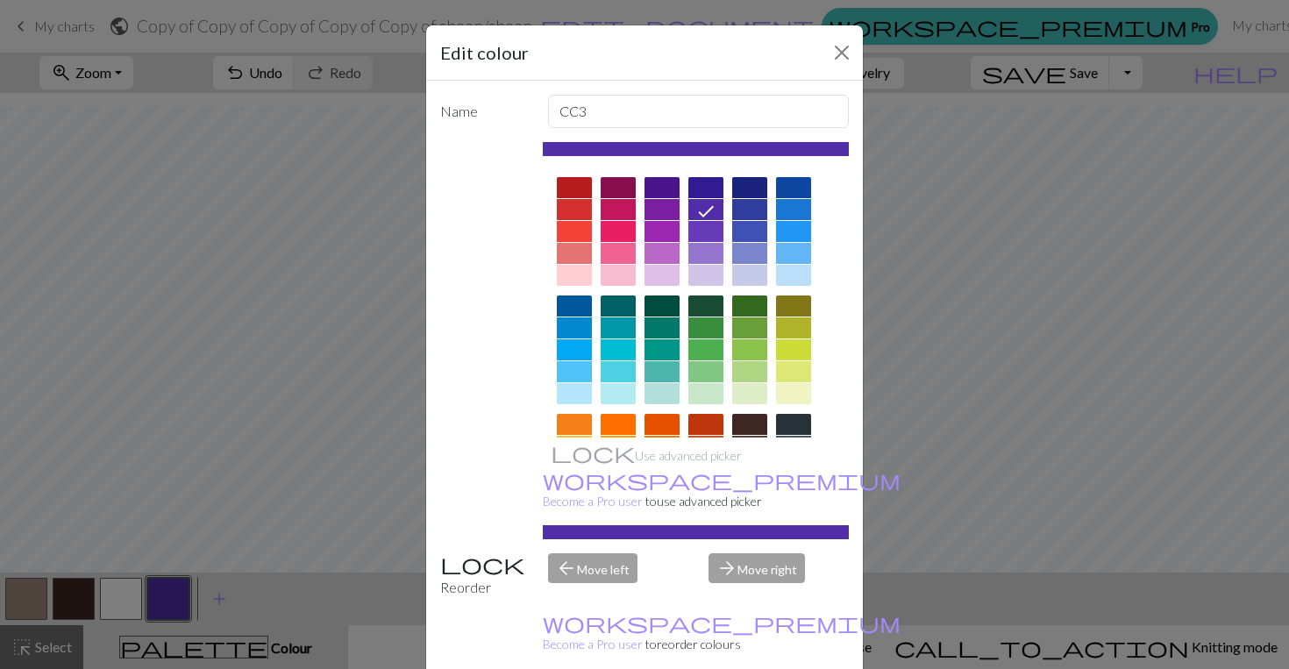
click at [788, 311] on div at bounding box center [793, 306] width 35 height 21
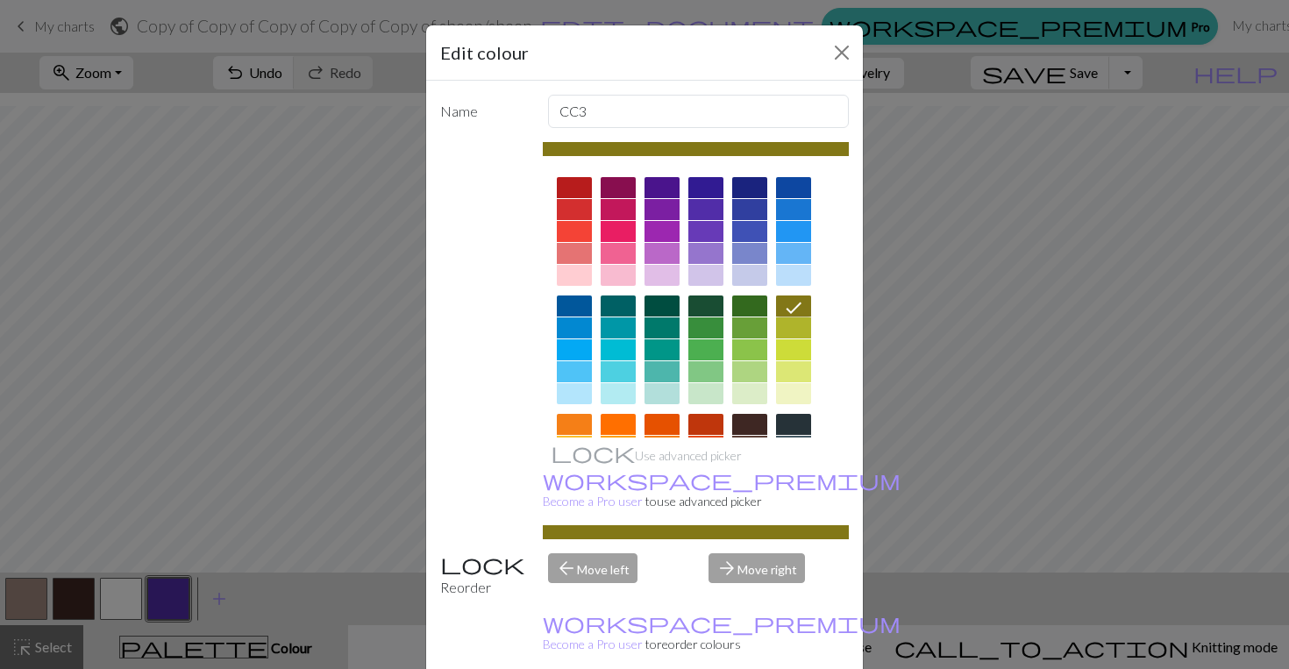
click at [787, 348] on div at bounding box center [793, 349] width 35 height 21
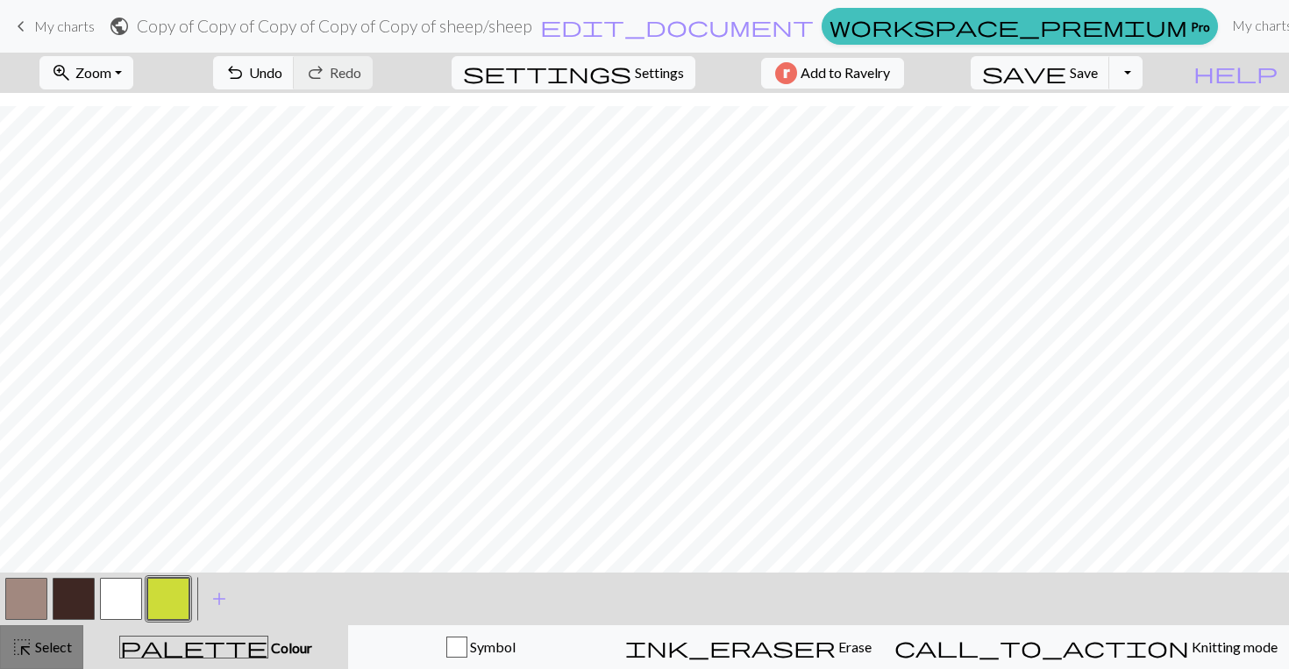
click at [21, 654] on span "highlight_alt" at bounding box center [21, 647] width 21 height 25
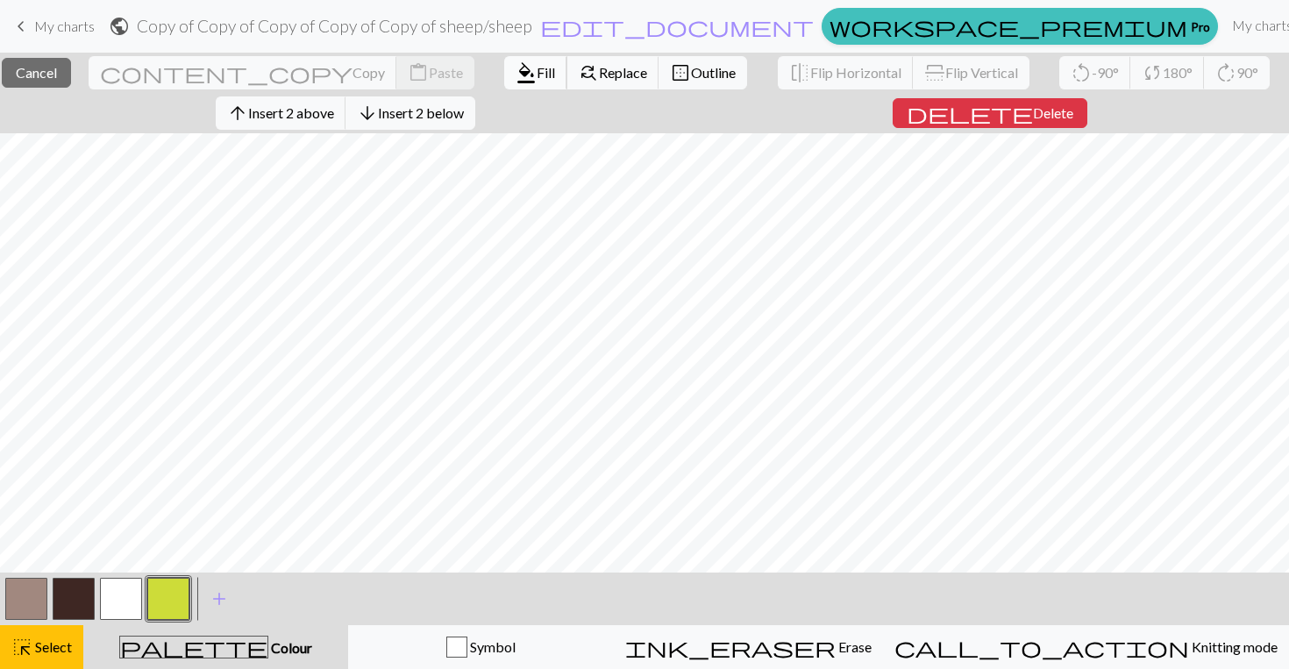
click at [516, 82] on span "format_color_fill" at bounding box center [526, 73] width 21 height 25
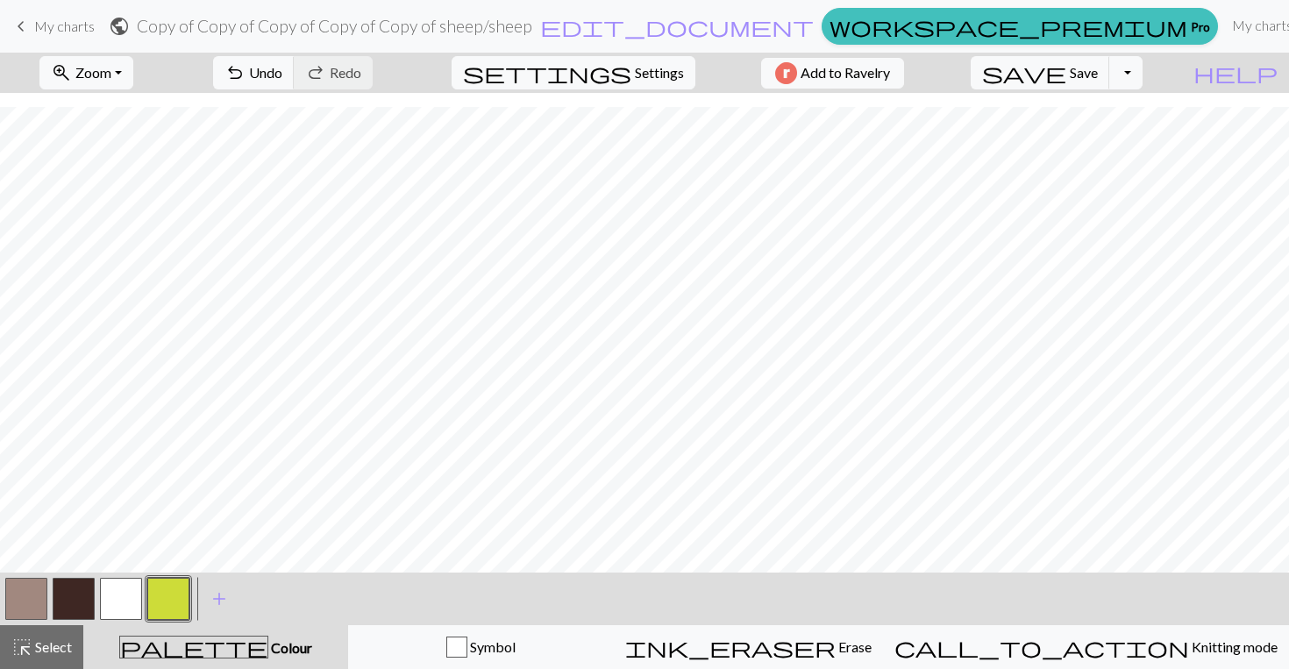
scroll to position [13, 0]
click at [112, 596] on button "button" at bounding box center [121, 599] width 42 height 42
click at [19, 613] on button "button" at bounding box center [26, 599] width 42 height 42
click at [114, 605] on button "button" at bounding box center [121, 599] width 42 height 42
click at [79, 591] on button "button" at bounding box center [74, 599] width 42 height 42
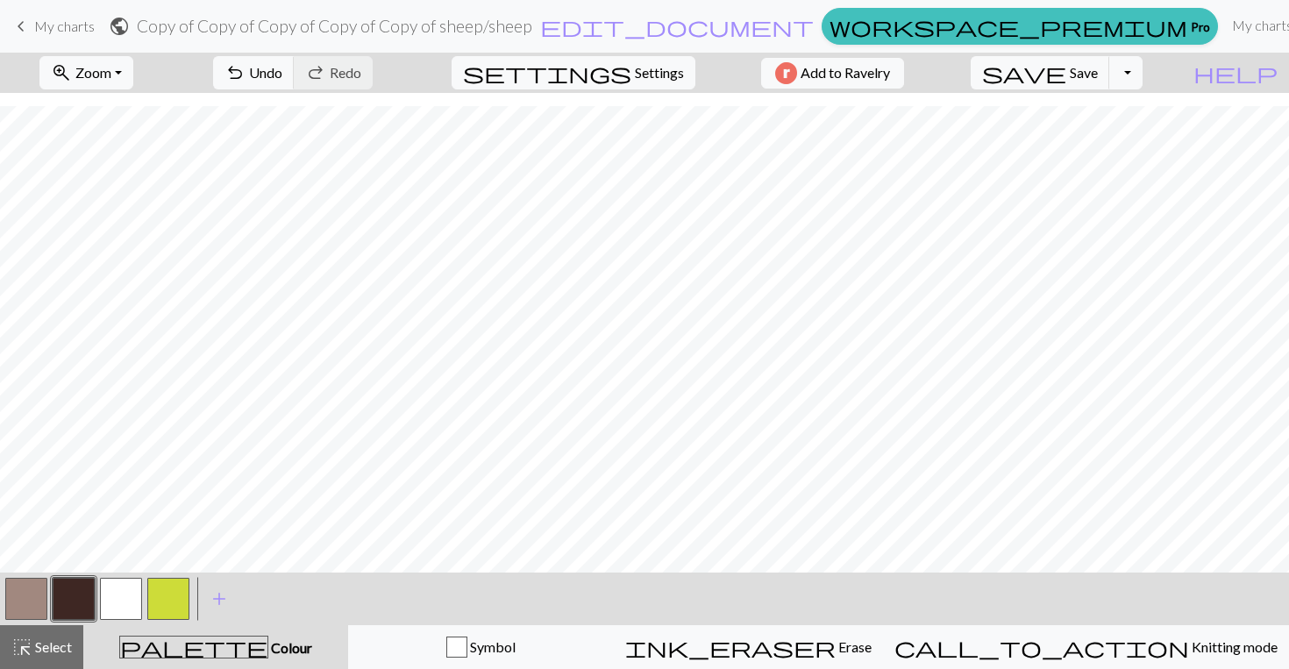
click at [130, 610] on button "button" at bounding box center [121, 599] width 42 height 42
click at [36, 597] on button "button" at bounding box center [26, 599] width 42 height 42
click at [116, 604] on button "button" at bounding box center [121, 599] width 42 height 42
click at [70, 615] on button "button" at bounding box center [74, 599] width 42 height 42
click at [111, 598] on button "button" at bounding box center [121, 599] width 42 height 42
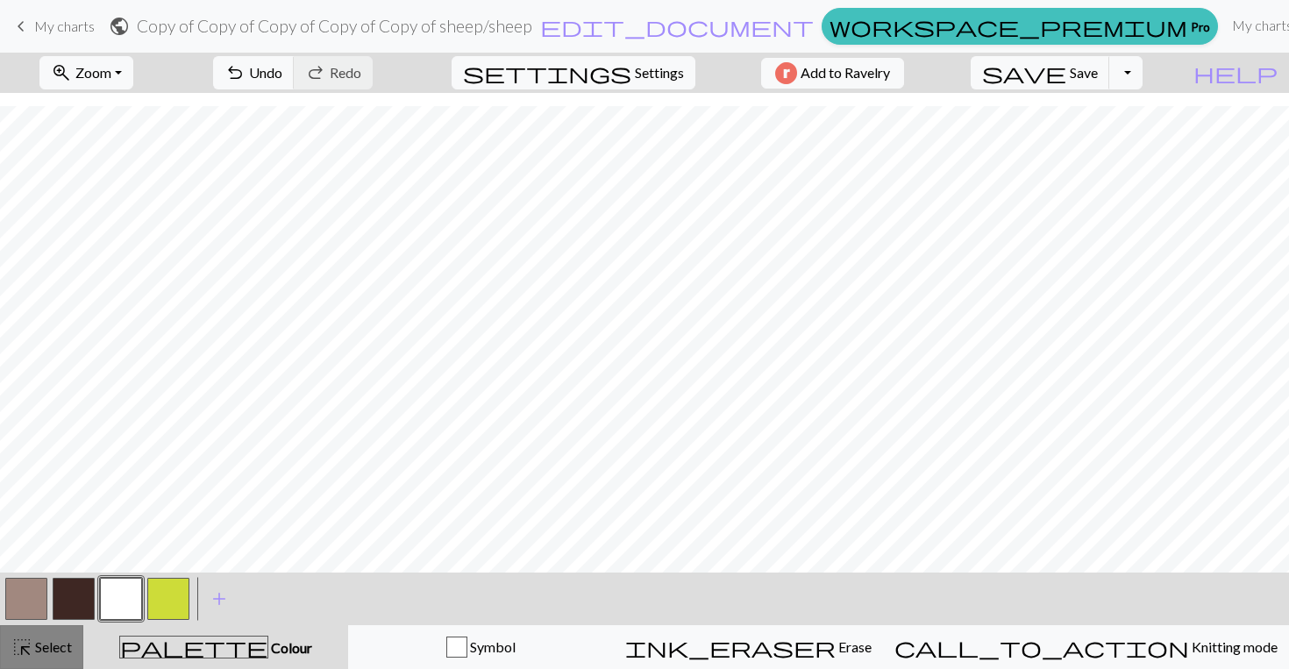
click at [65, 656] on div "highlight_alt Select Select" at bounding box center [41, 647] width 61 height 21
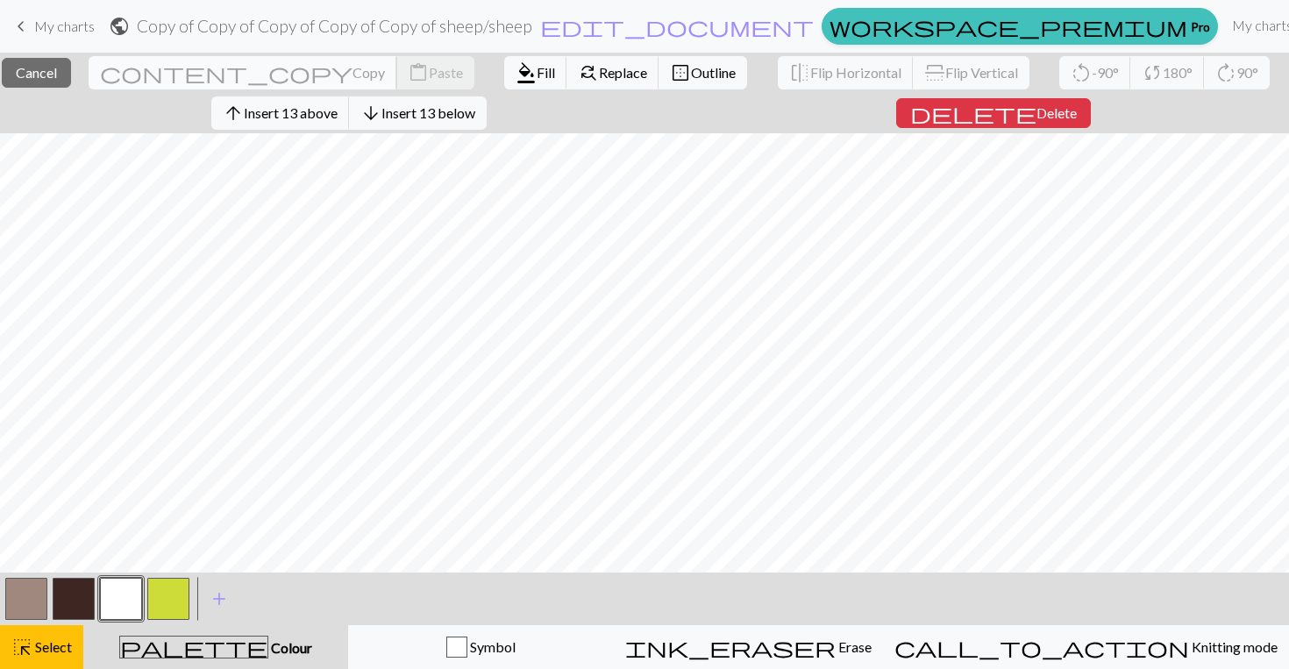
click at [353, 75] on span "Copy" at bounding box center [369, 72] width 32 height 17
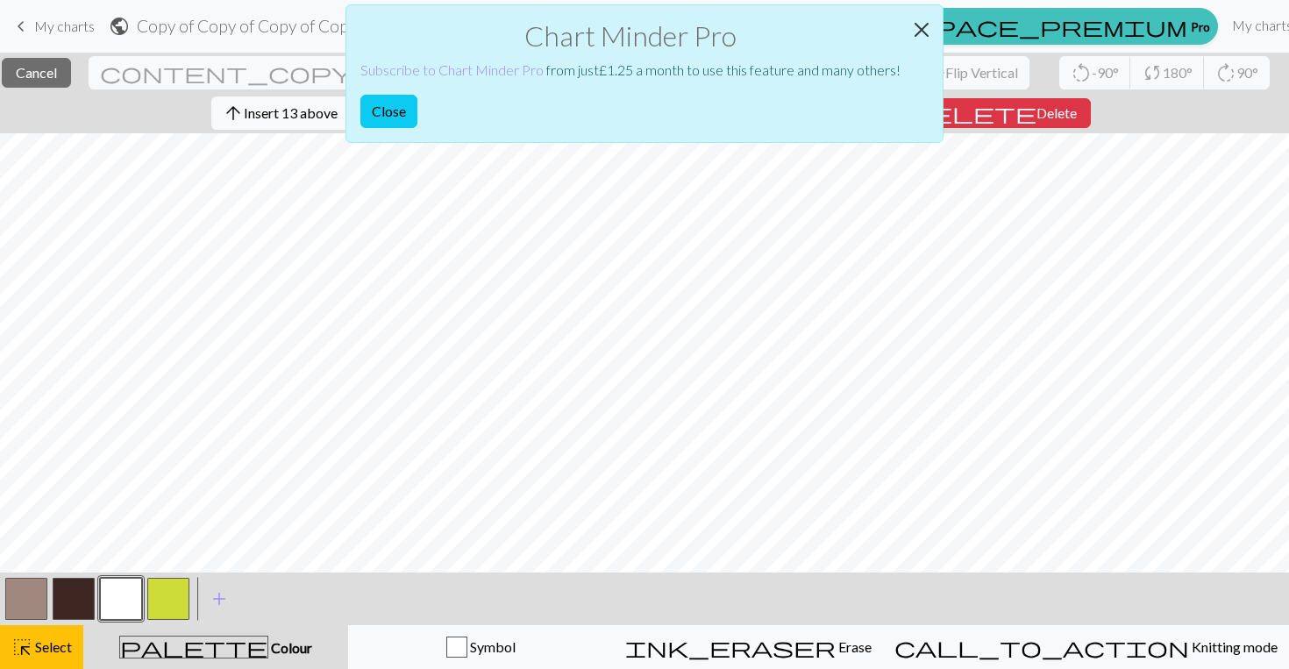
click at [924, 33] on button "Close" at bounding box center [922, 29] width 42 height 49
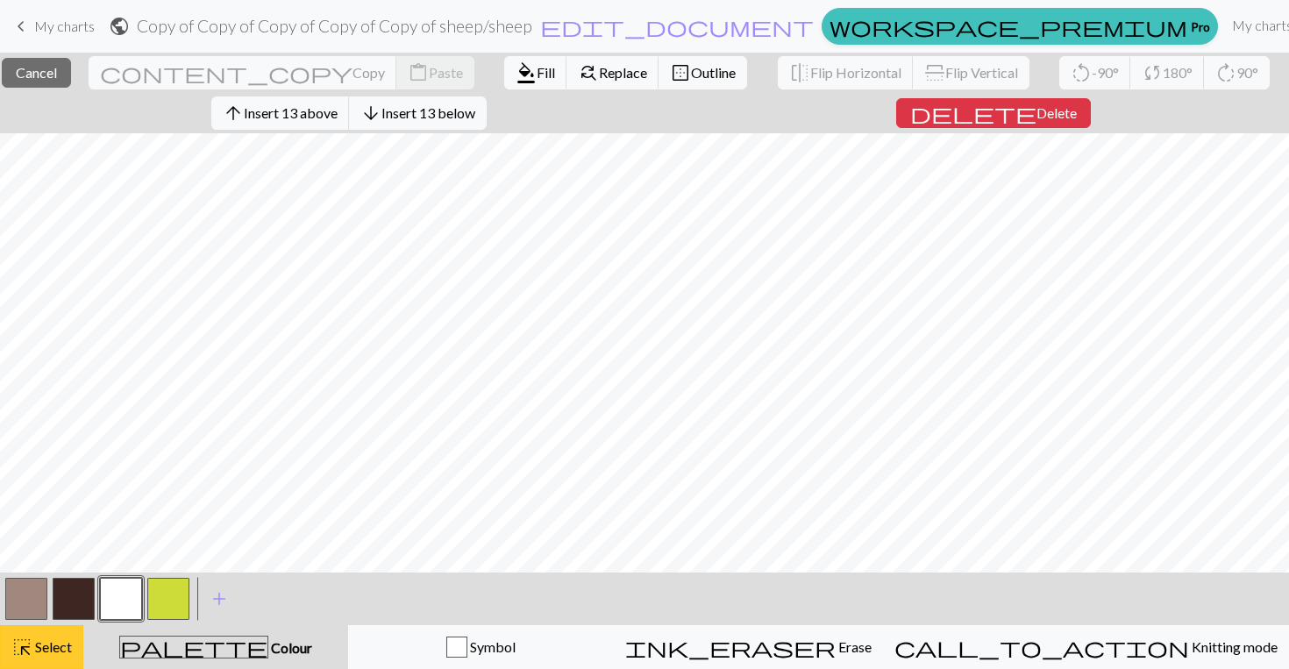
click at [32, 646] on span "Select" at bounding box center [51, 646] width 39 height 17
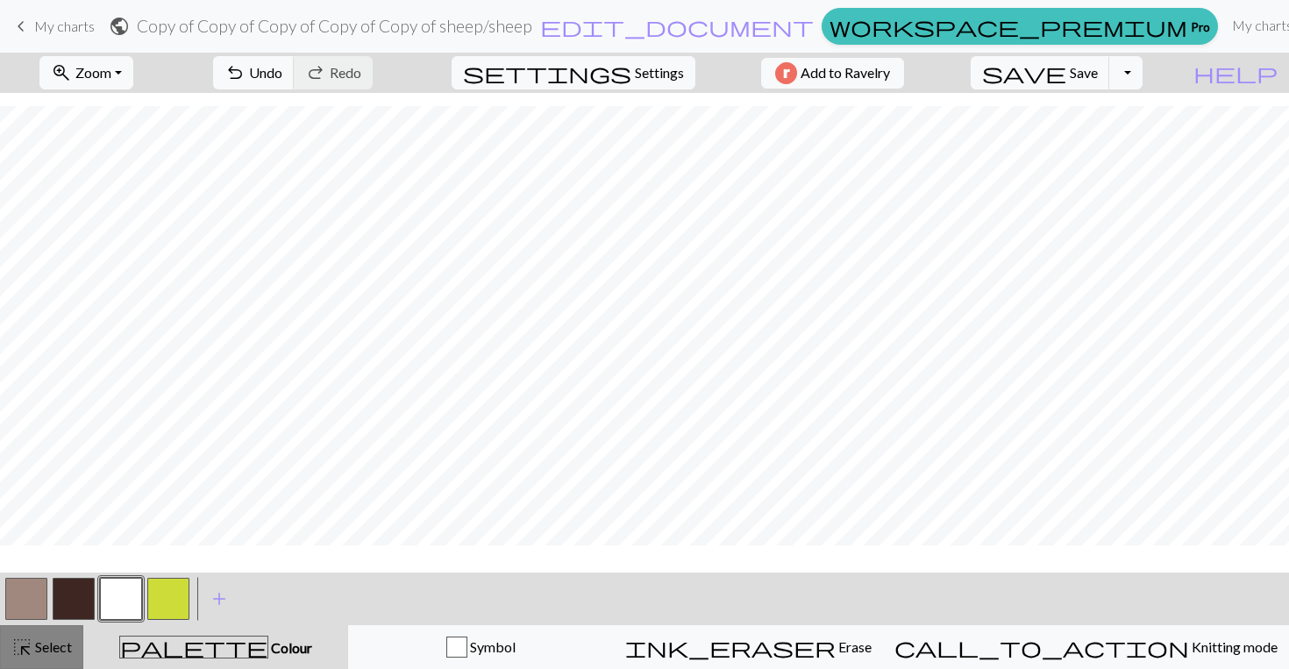
scroll to position [1, 0]
click at [39, 656] on div "highlight_alt Select Select" at bounding box center [41, 647] width 61 height 21
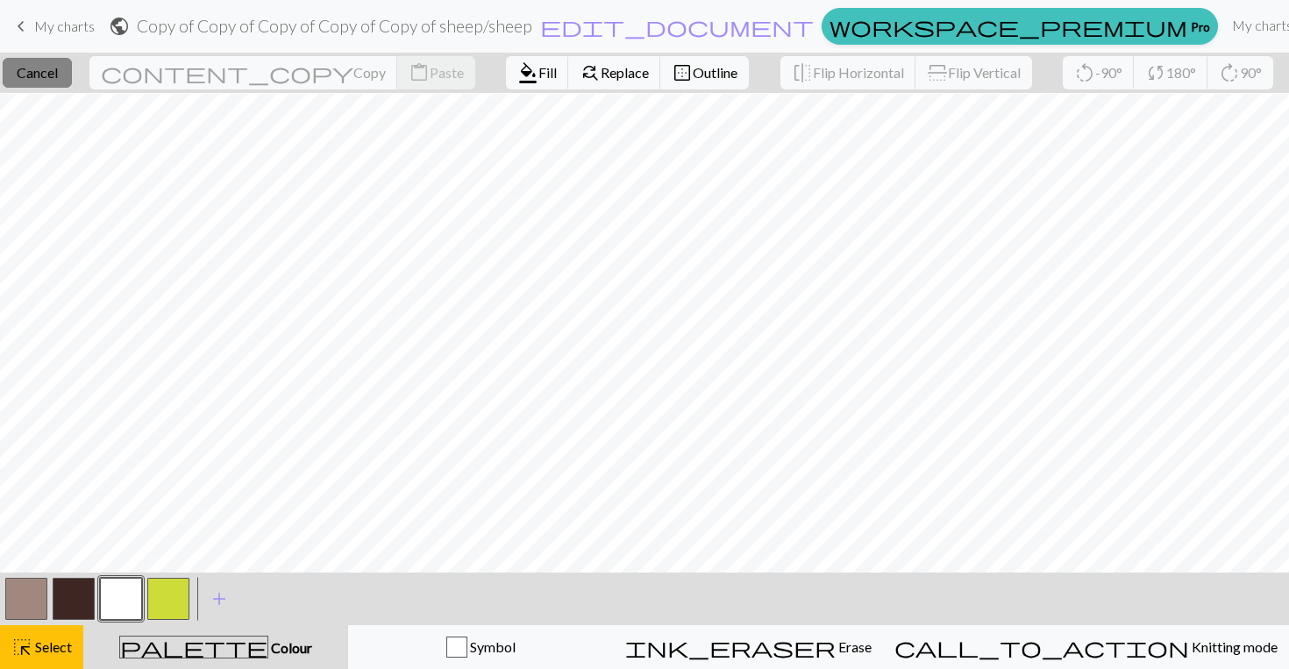
click at [72, 86] on button "close Cancel" at bounding box center [37, 73] width 69 height 30
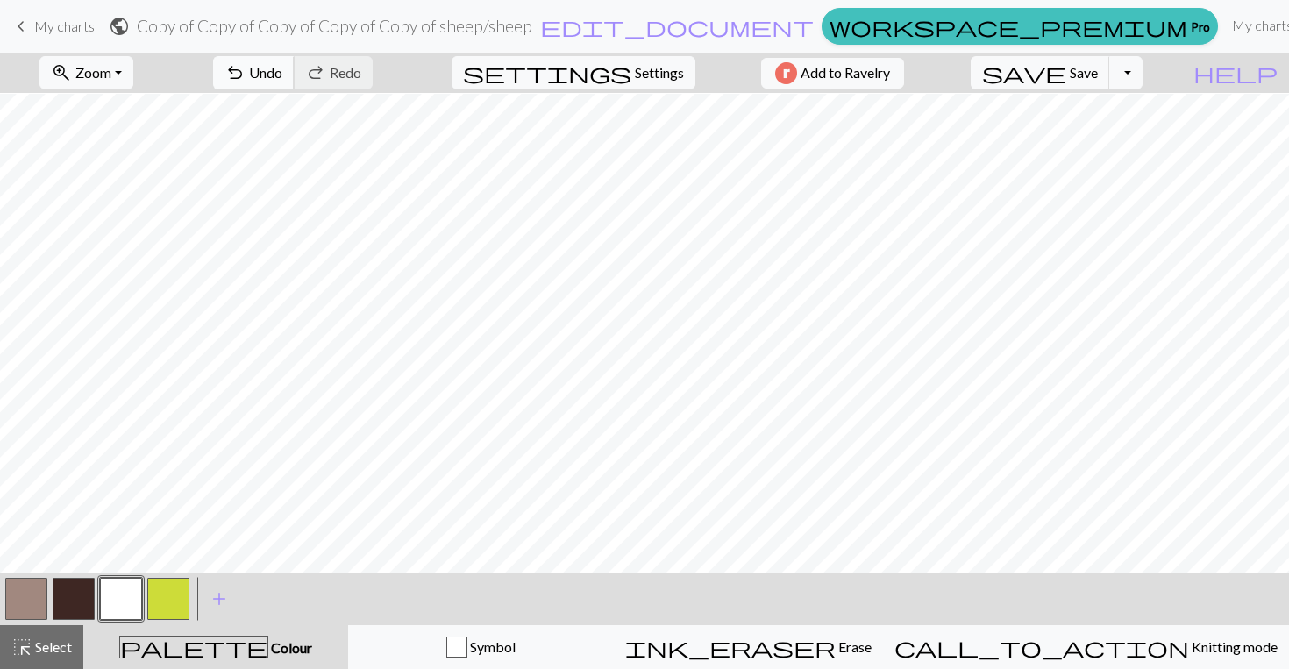
click at [295, 85] on button "undo Undo Undo" at bounding box center [254, 72] width 82 height 33
click at [47, 659] on button "highlight_alt Select Select" at bounding box center [41, 647] width 83 height 44
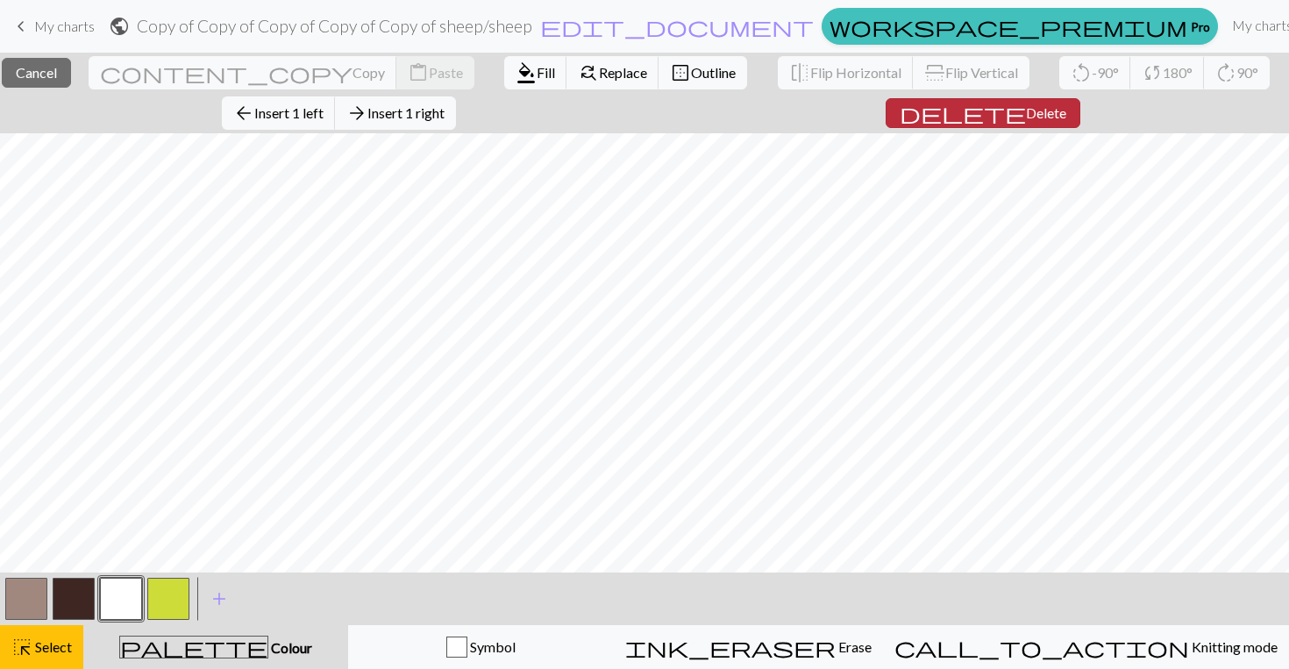
click at [1037, 117] on span "Delete" at bounding box center [1046, 112] width 40 height 17
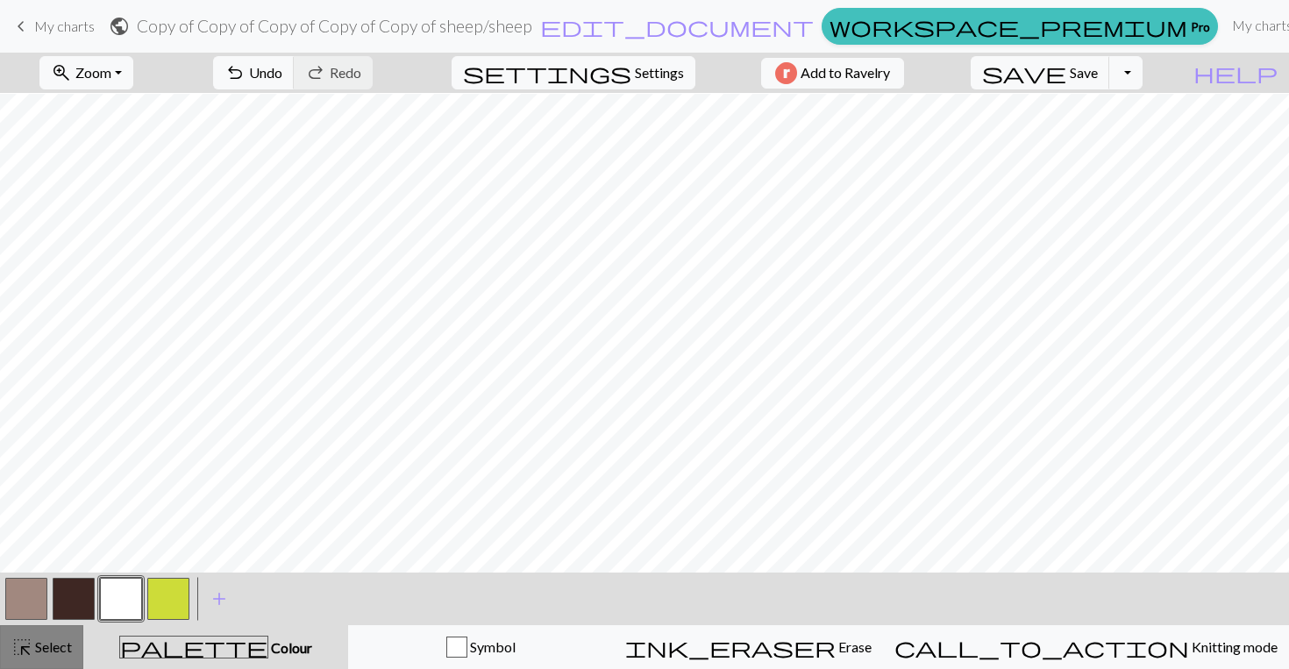
click at [43, 653] on span "Select" at bounding box center [51, 646] width 39 height 17
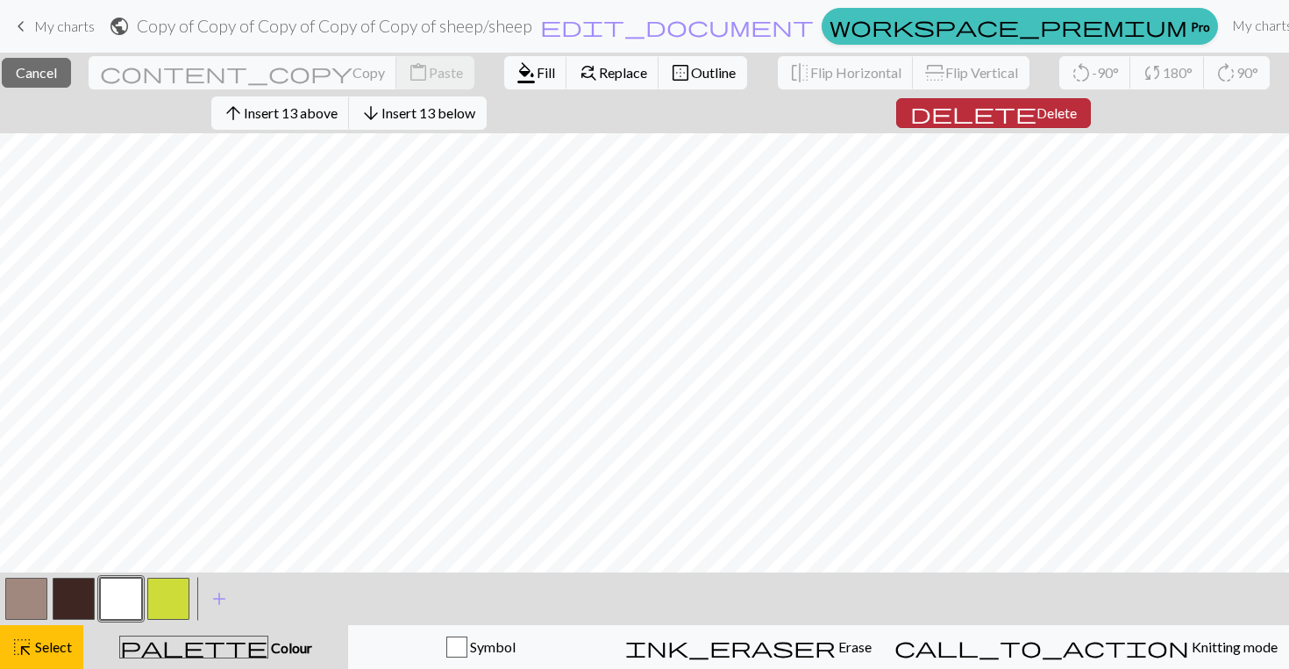
click at [1047, 118] on span "Delete" at bounding box center [1057, 112] width 40 height 17
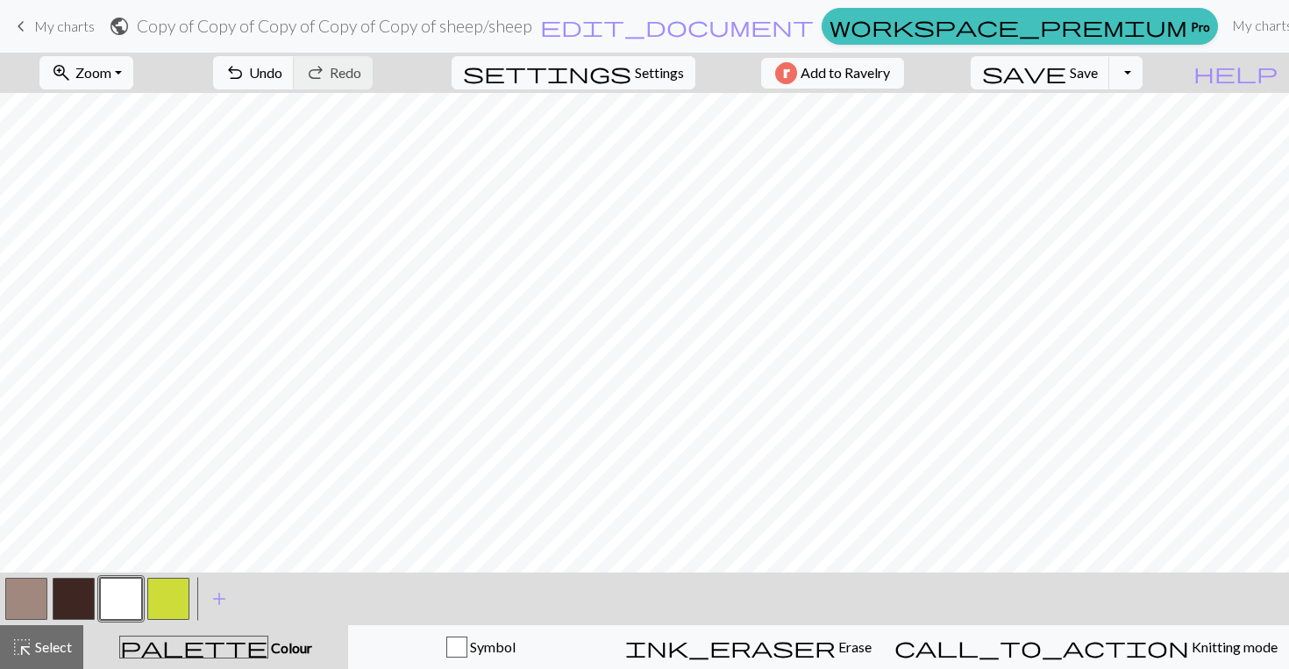
click at [160, 608] on button "button" at bounding box center [168, 599] width 42 height 42
click at [82, 589] on button "button" at bounding box center [74, 599] width 42 height 42
click at [30, 588] on button "button" at bounding box center [26, 599] width 42 height 42
click at [66, 588] on button "button" at bounding box center [74, 599] width 42 height 42
click at [31, 588] on button "button" at bounding box center [26, 599] width 42 height 42
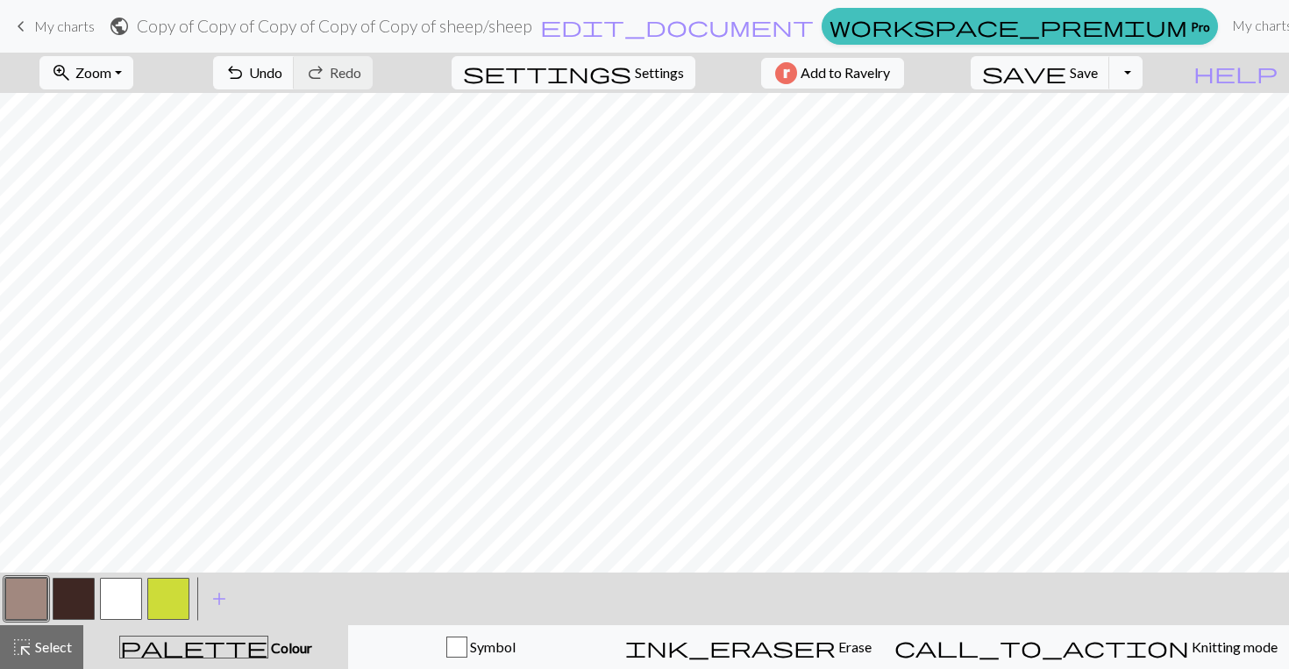
click at [83, 603] on button "button" at bounding box center [74, 599] width 42 height 42
click at [123, 601] on button "button" at bounding box center [121, 599] width 42 height 42
click at [19, 608] on button "button" at bounding box center [26, 599] width 42 height 42
click at [132, 596] on button "button" at bounding box center [121, 599] width 42 height 42
click at [38, 656] on div "highlight_alt Select Select" at bounding box center [41, 647] width 61 height 21
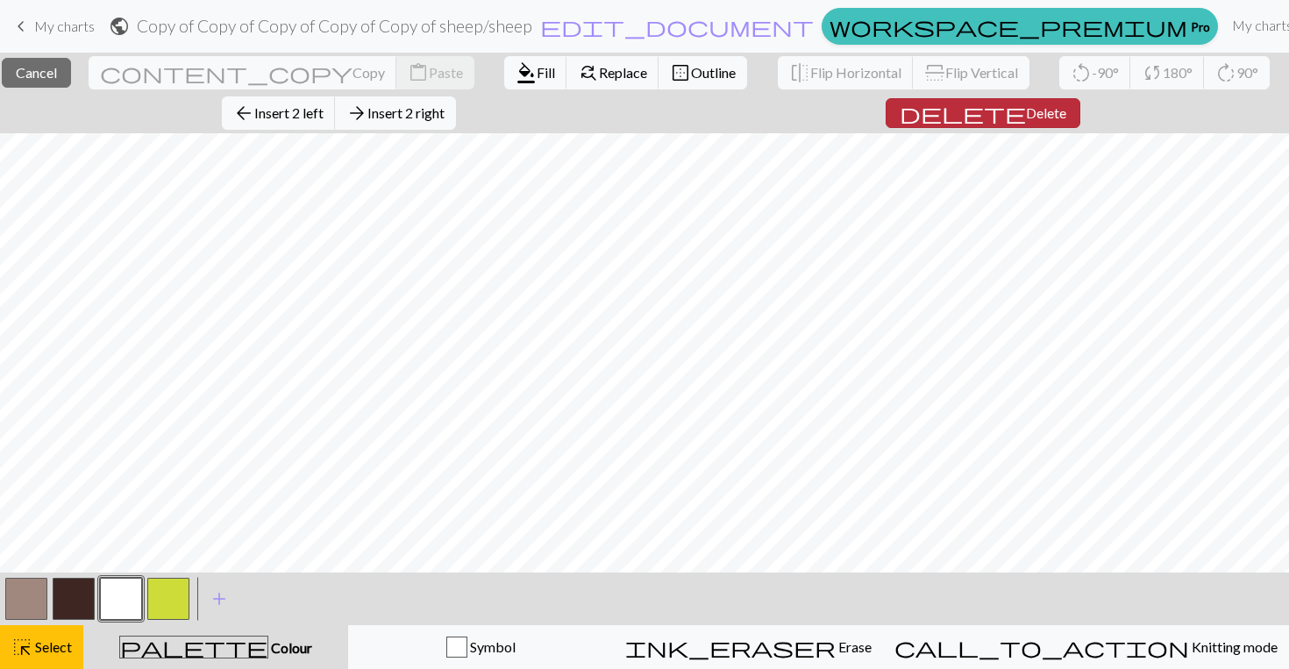
click at [1026, 117] on span "Delete" at bounding box center [1046, 112] width 40 height 17
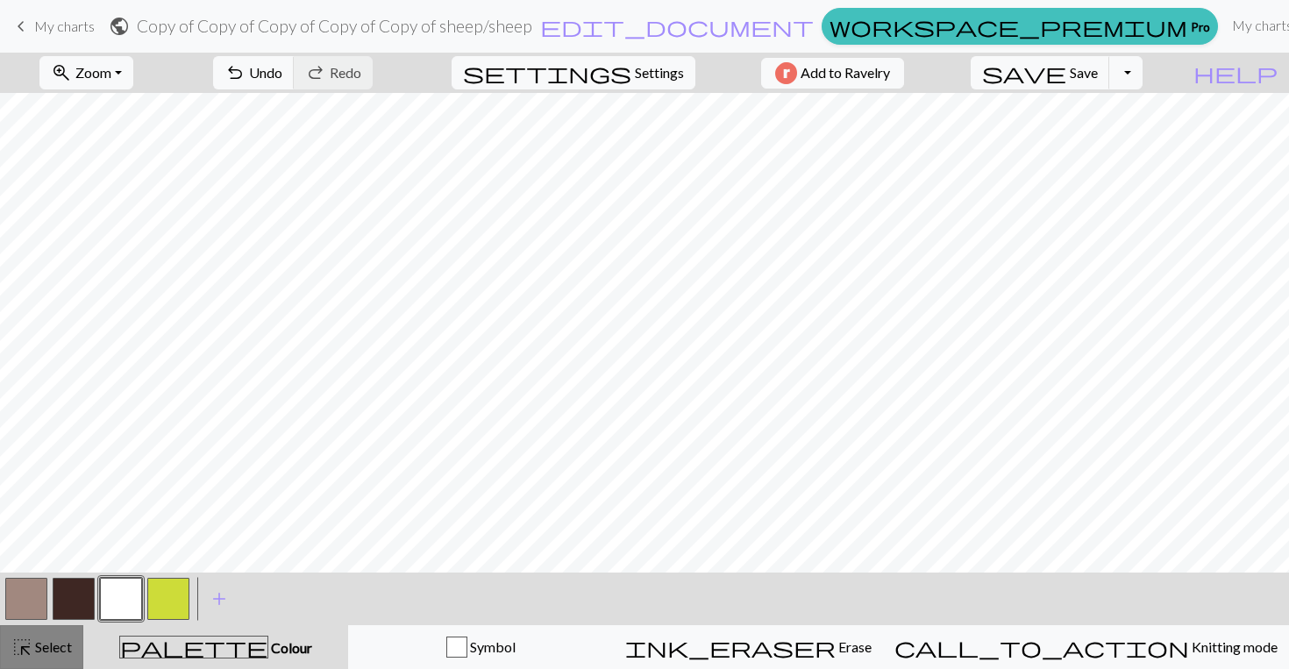
click at [47, 657] on div "highlight_alt Select Select" at bounding box center [41, 647] width 61 height 21
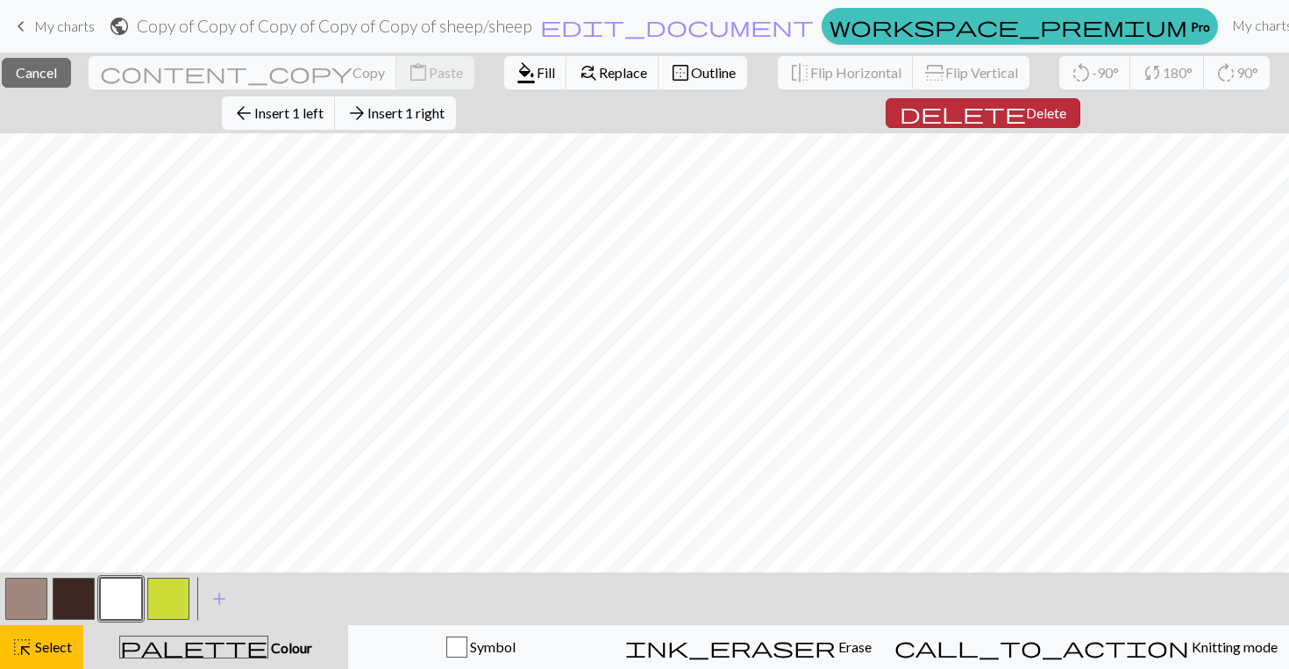
click at [1030, 120] on span "Delete" at bounding box center [1046, 112] width 40 height 17
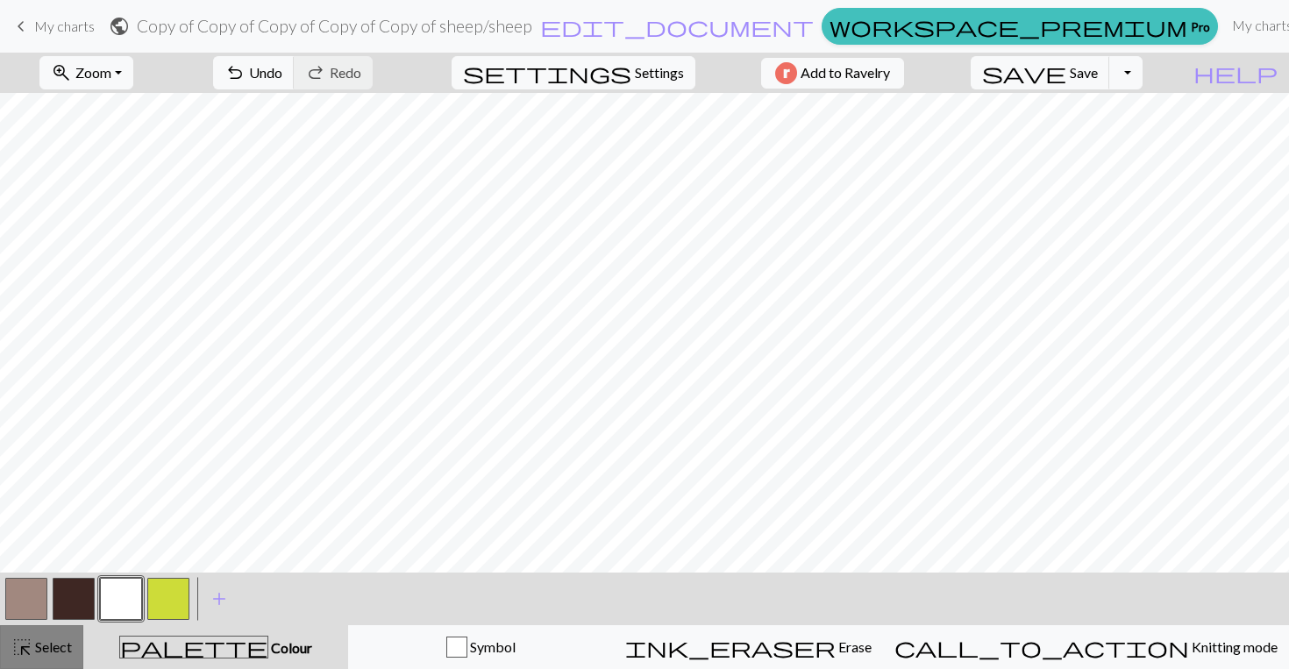
click at [35, 645] on span "Select" at bounding box center [51, 646] width 39 height 17
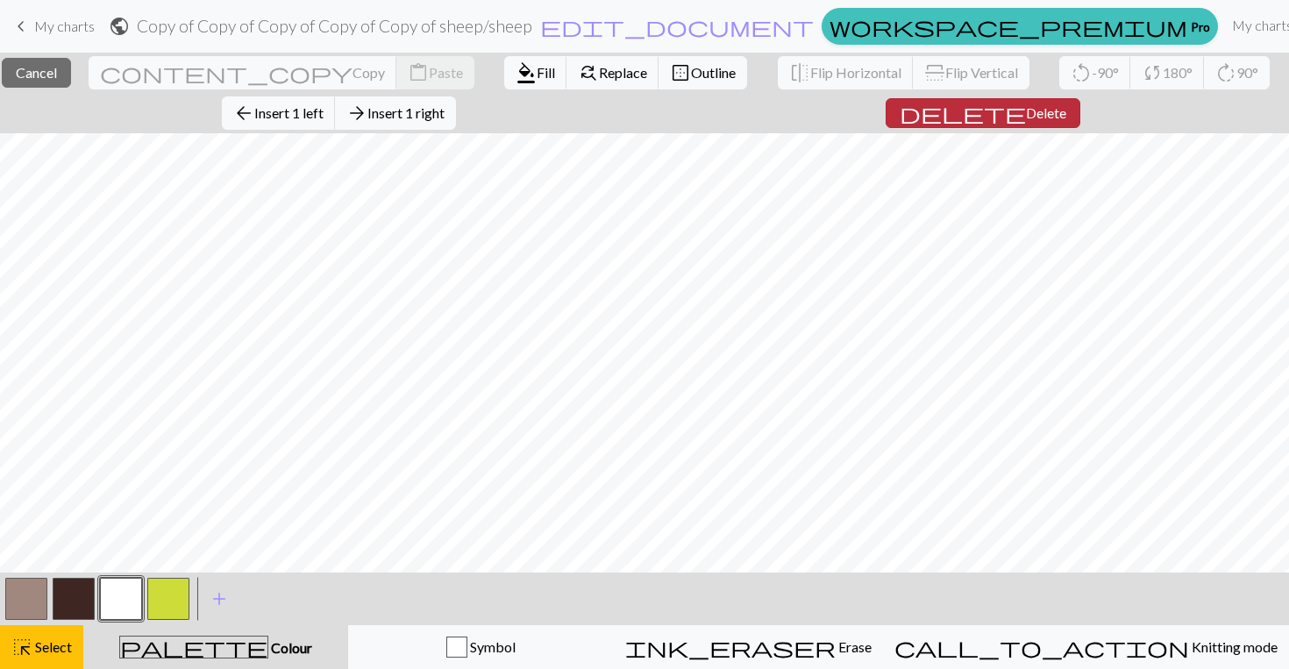
click at [995, 118] on span "delete" at bounding box center [963, 113] width 126 height 25
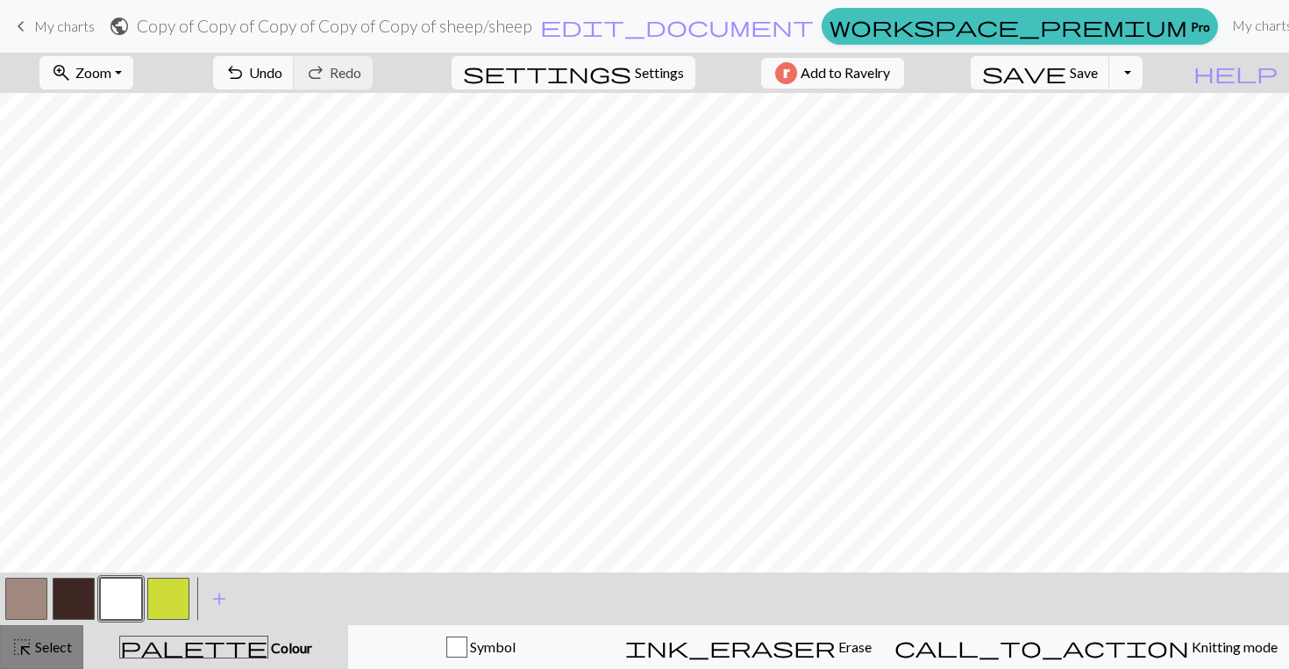
click at [63, 645] on span "Select" at bounding box center [51, 646] width 39 height 17
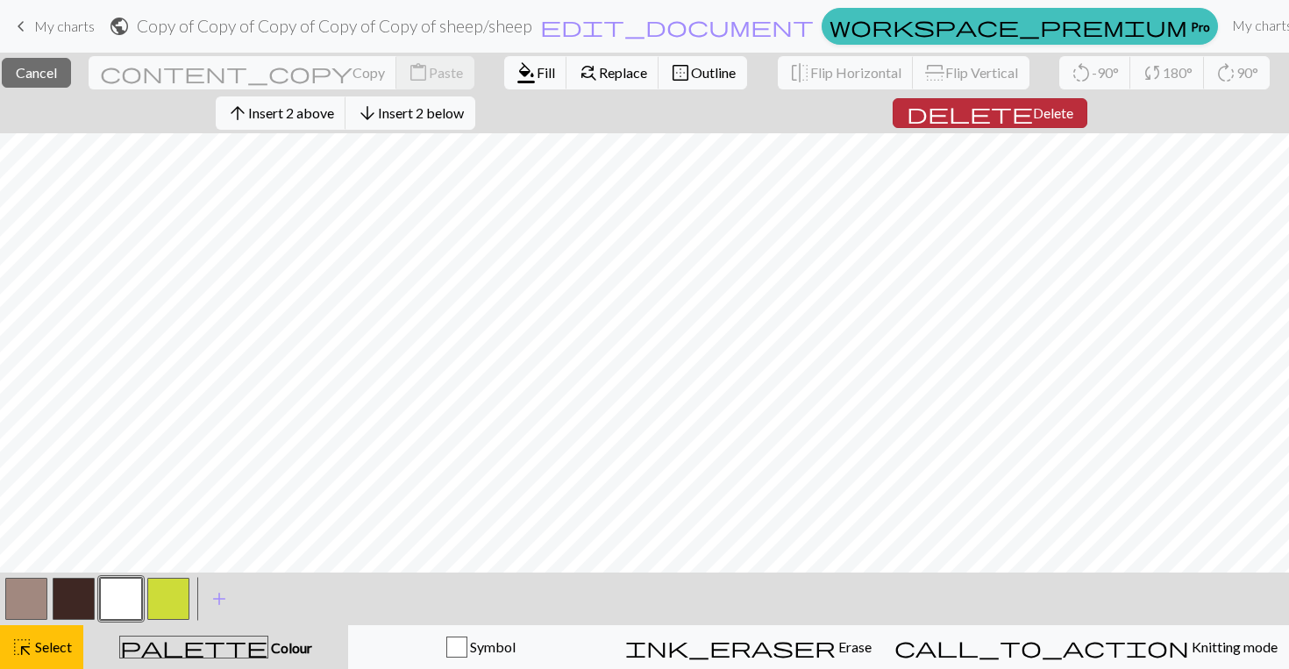
click at [1033, 109] on span "Delete" at bounding box center [1053, 112] width 40 height 17
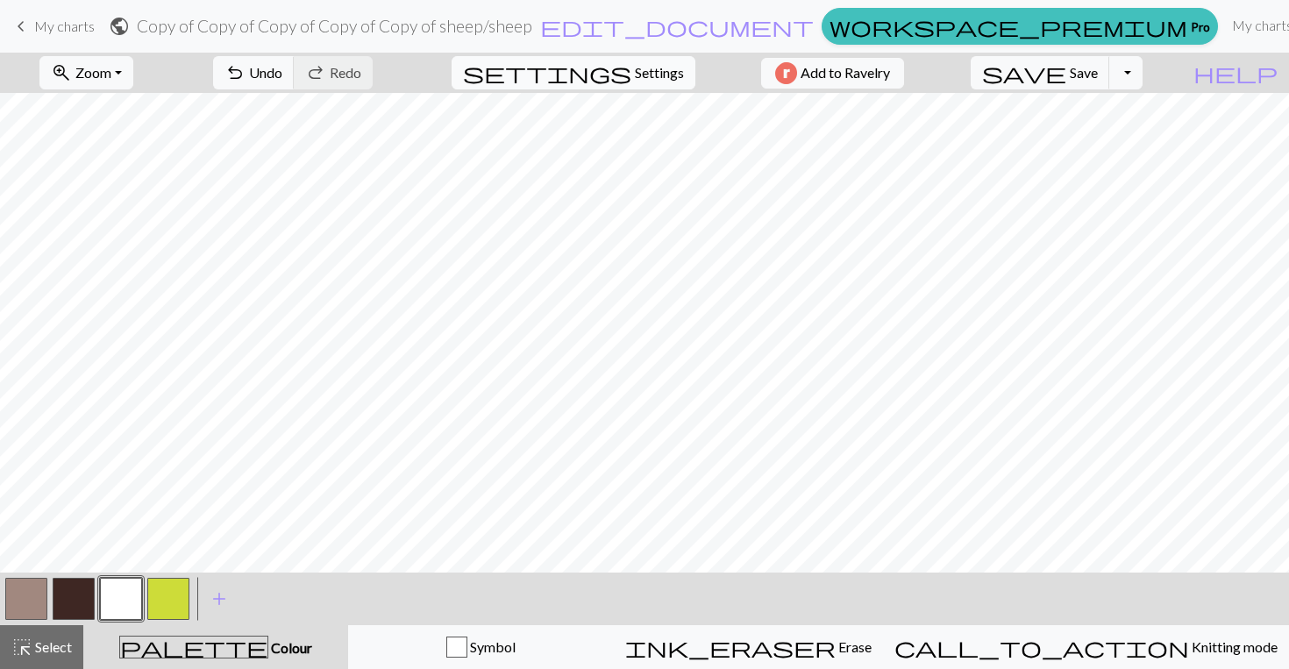
click at [656, 83] on button "settings Settings" at bounding box center [574, 72] width 244 height 33
select select "aran"
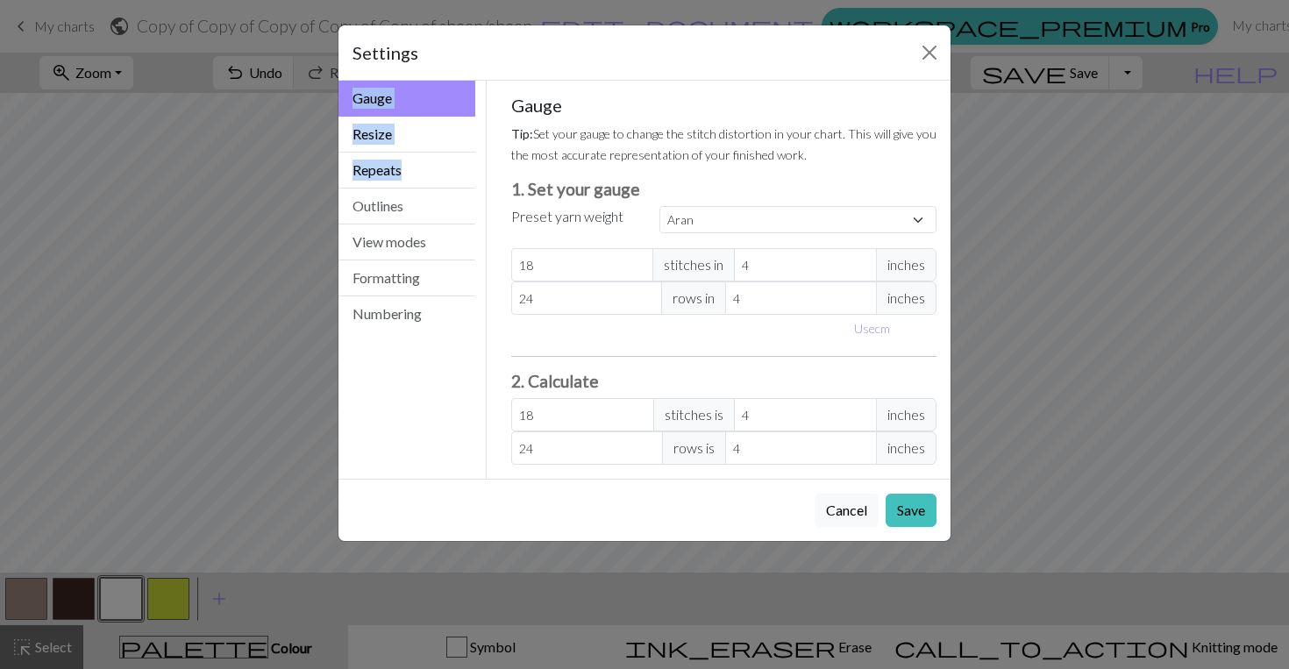
drag, startPoint x: 671, startPoint y: 40, endPoint x: 492, endPoint y: 157, distance: 213.6
click at [486, 159] on div "Settings Gauge Gauge Resize Repeats Outlines View modes Formatting Numbering Ga…" at bounding box center [645, 283] width 614 height 517
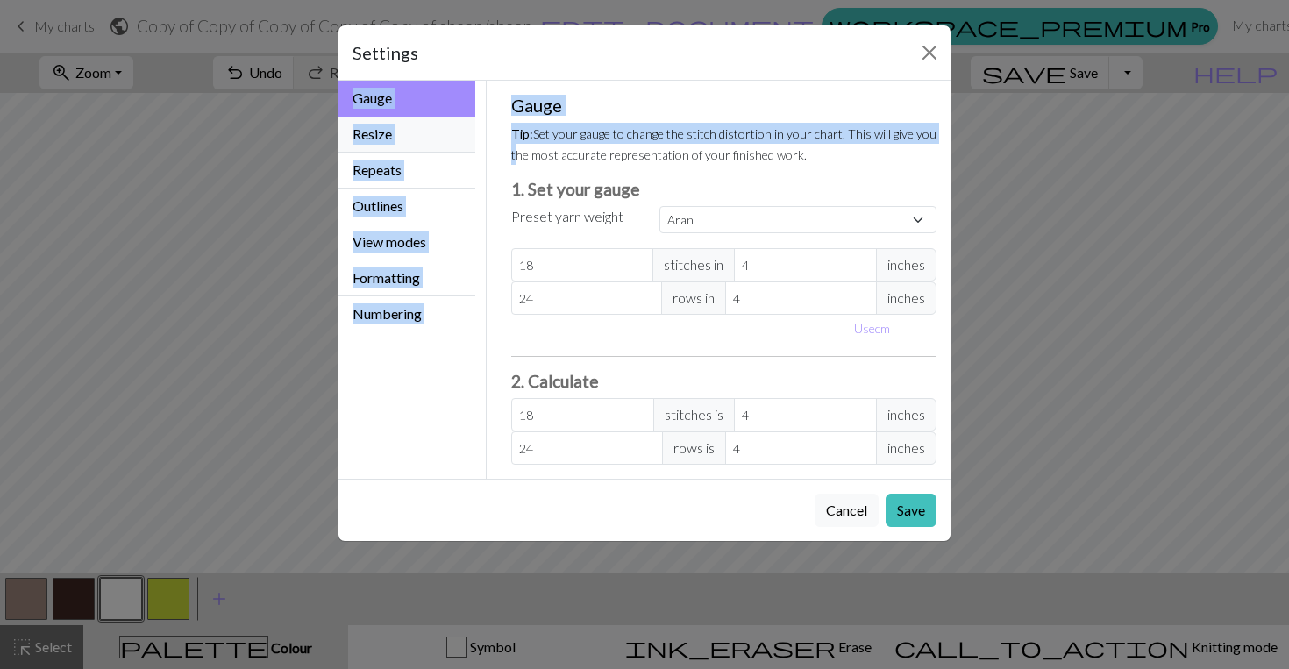
click at [404, 145] on button "Resize" at bounding box center [407, 135] width 137 height 36
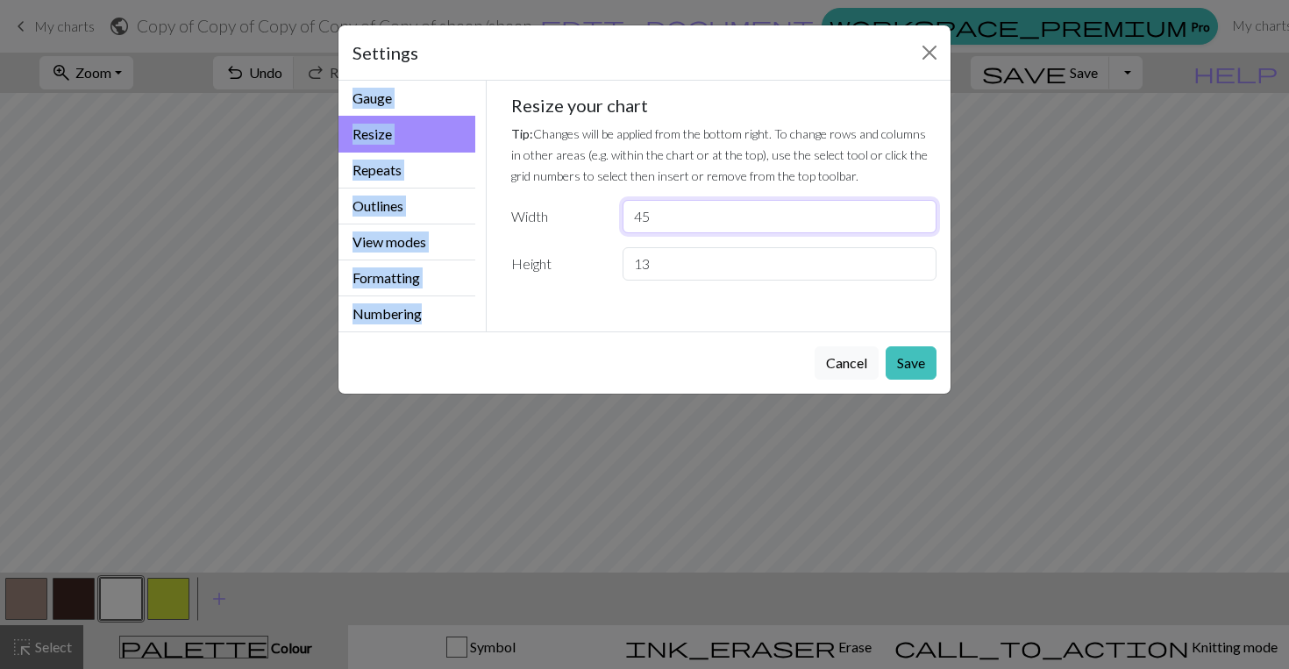
type input "46"
click at [919, 215] on input "46" at bounding box center [780, 216] width 314 height 33
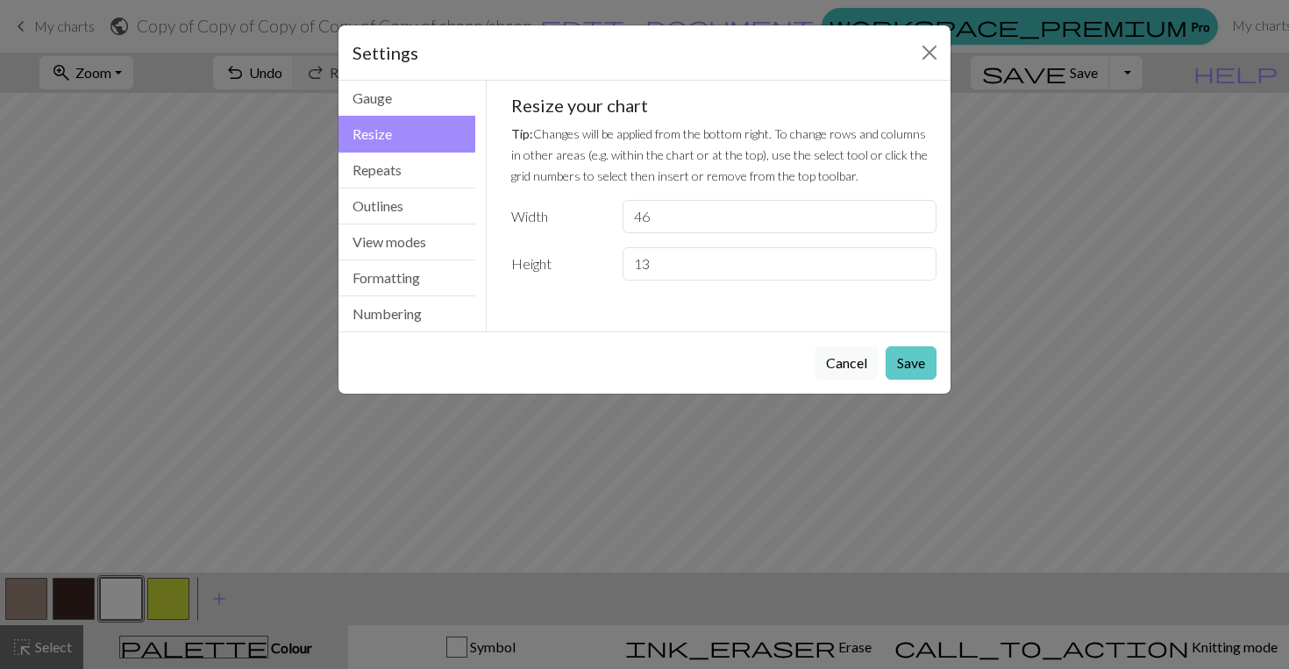
click at [906, 367] on button "Save" at bounding box center [911, 362] width 51 height 33
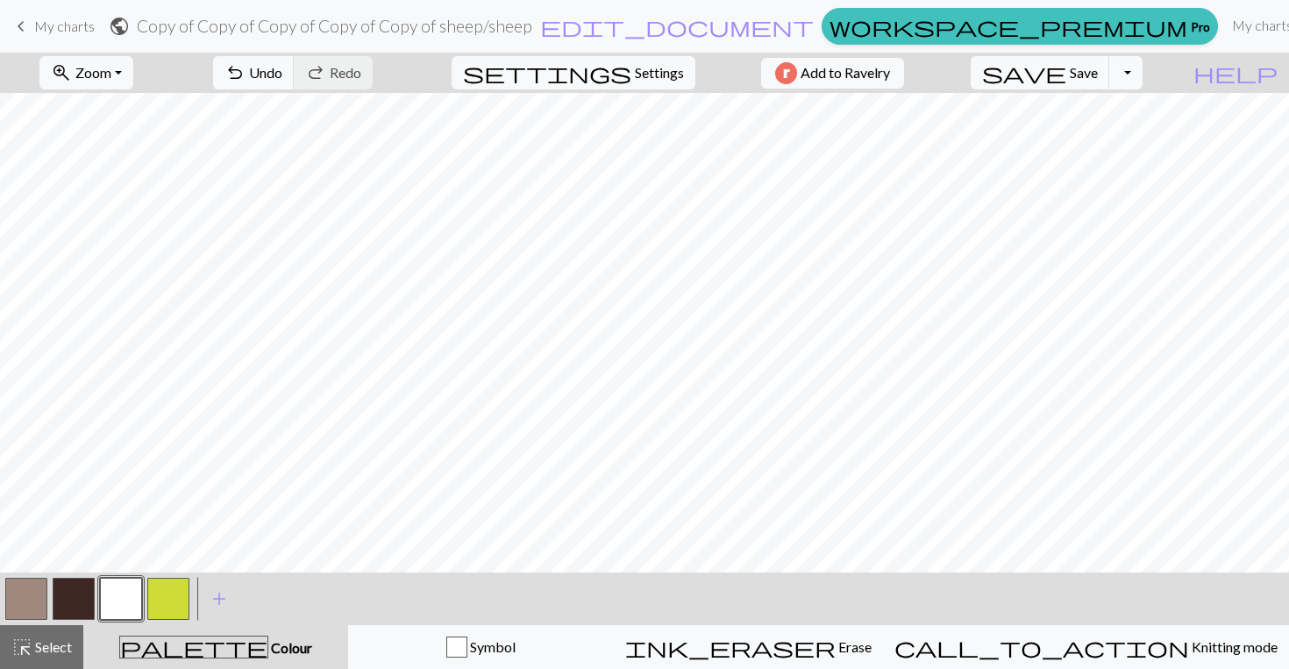
click at [180, 597] on button "button" at bounding box center [168, 599] width 42 height 42
click at [66, 610] on button "button" at bounding box center [74, 599] width 42 height 42
click at [1098, 79] on span "Save" at bounding box center [1084, 72] width 28 height 17
click at [710, 23] on span "edit_document" at bounding box center [677, 26] width 274 height 25
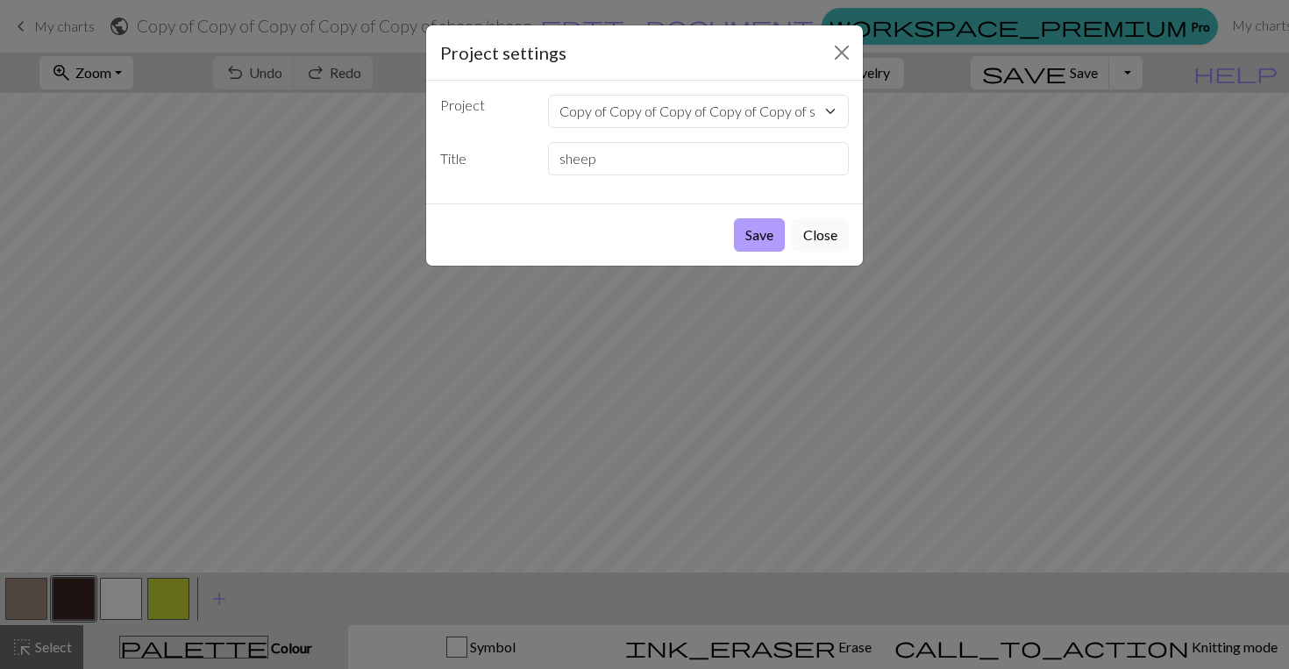
click at [760, 232] on button "Save" at bounding box center [759, 234] width 51 height 33
